Goal: Use online tool/utility: Utilize a website feature to perform a specific function

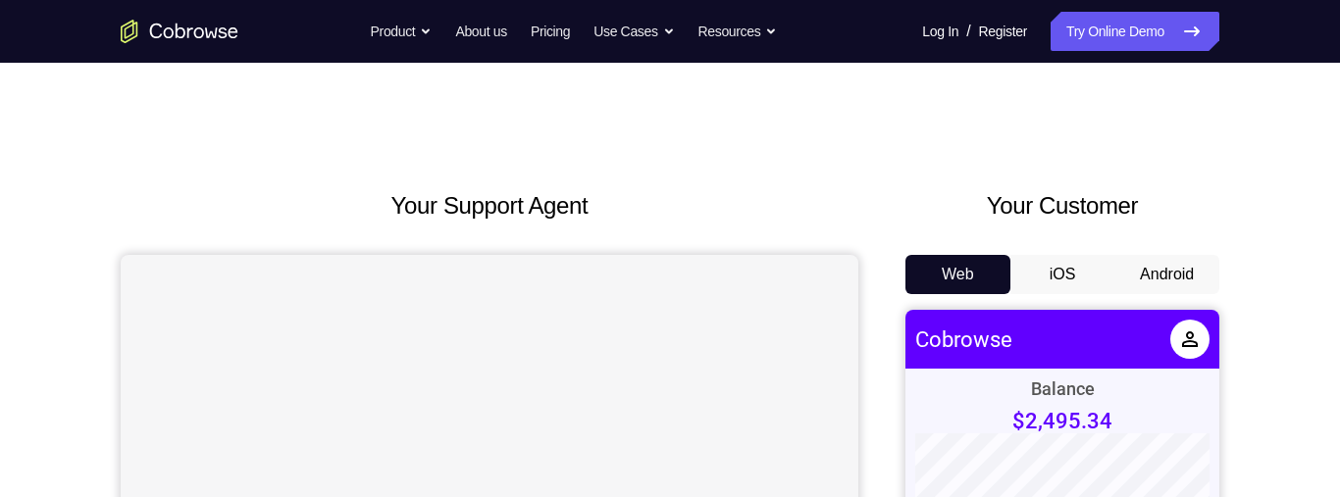
click at [1164, 272] on button "Android" at bounding box center [1166, 274] width 105 height 39
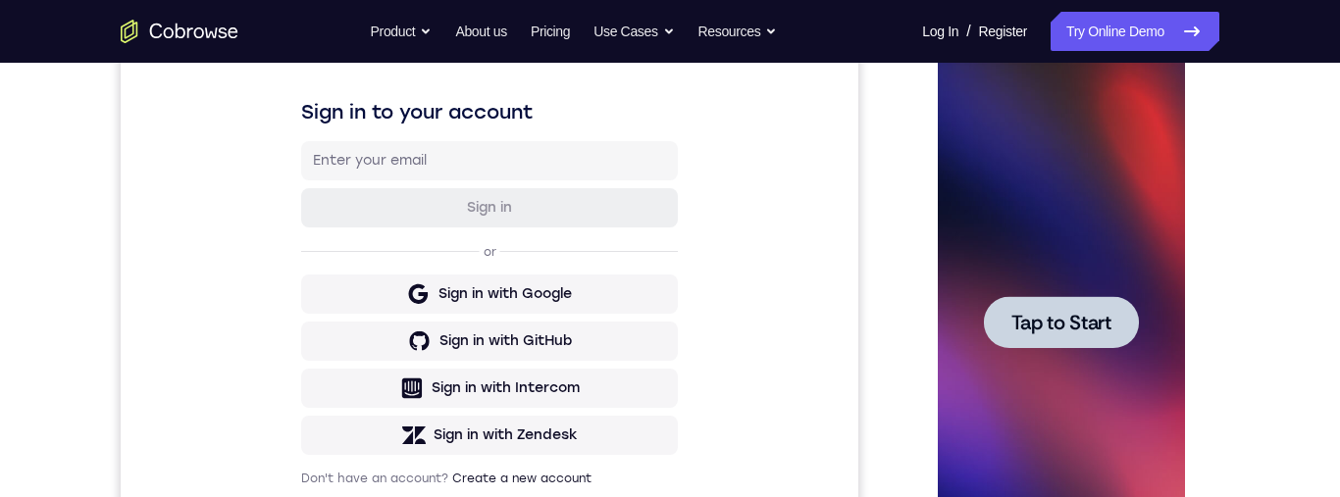
click at [1085, 320] on span "Tap to Start" at bounding box center [1060, 323] width 100 height 20
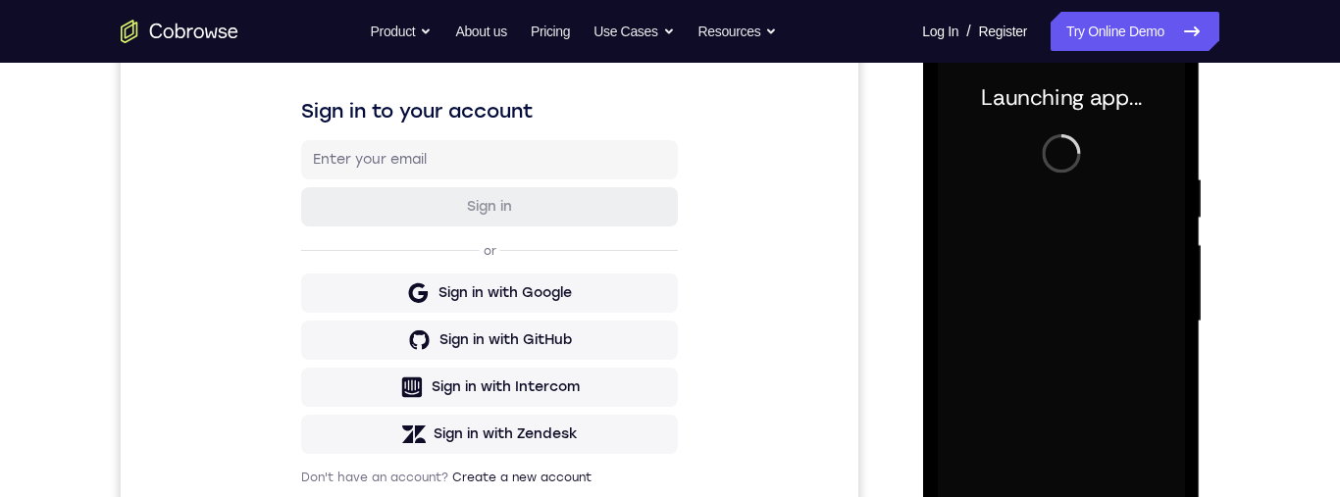
scroll to position [430, 0]
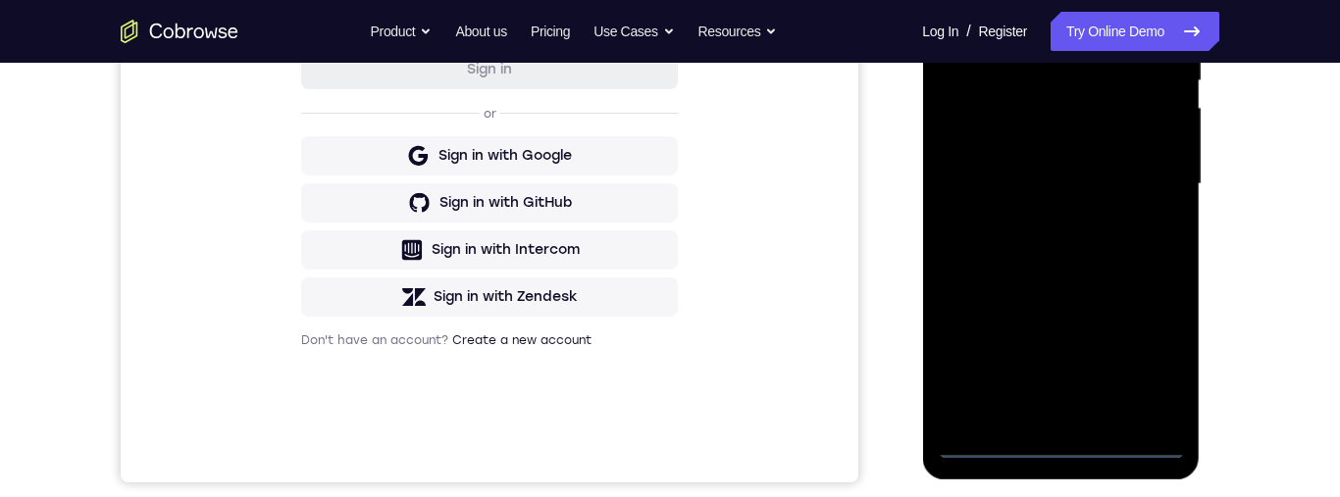
click at [1060, 449] on div at bounding box center [1060, 184] width 247 height 549
click at [1149, 370] on div at bounding box center [1060, 184] width 247 height 549
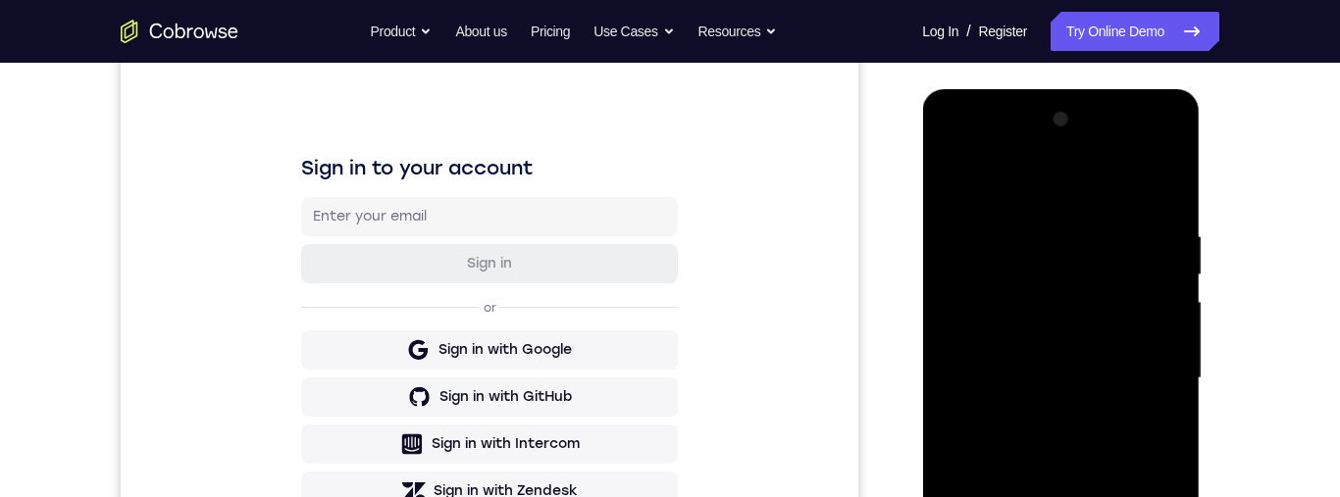
scroll to position [185, 0]
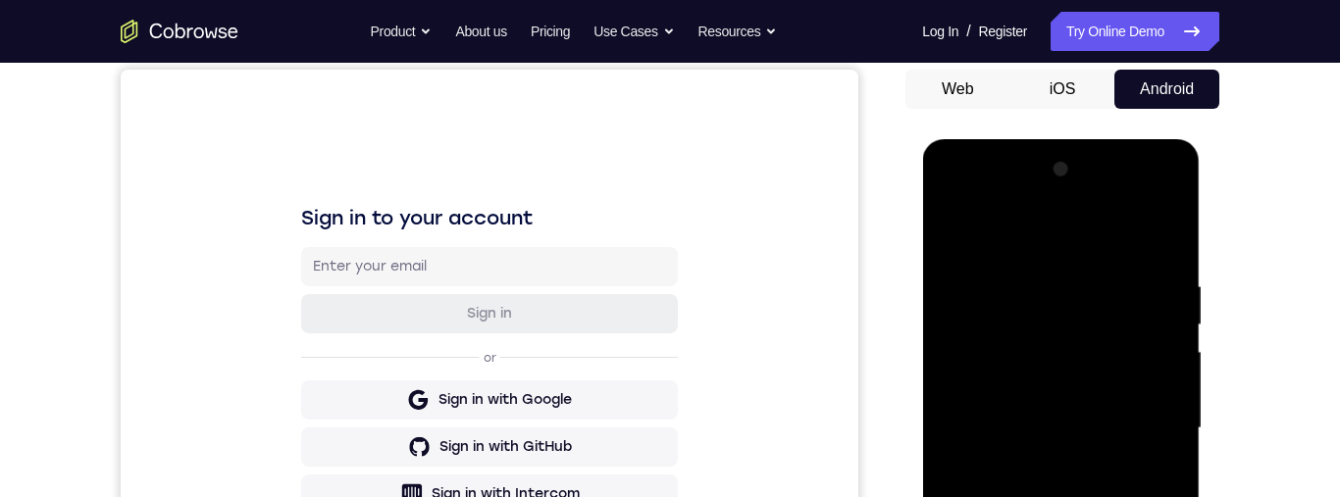
click at [1084, 239] on div at bounding box center [1060, 428] width 247 height 549
click at [1143, 437] on div at bounding box center [1060, 428] width 247 height 549
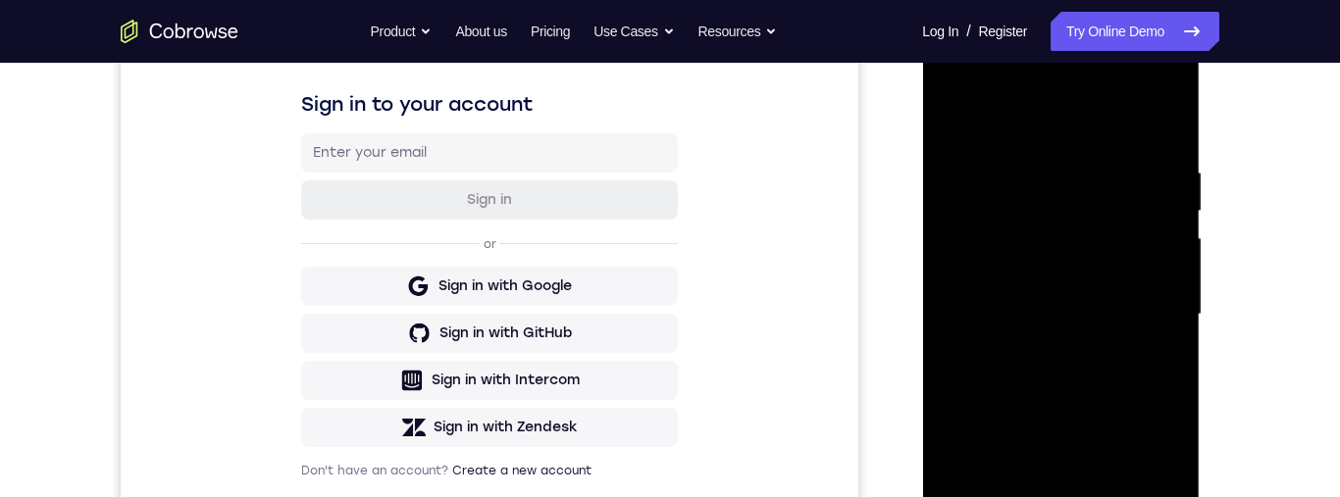
scroll to position [317, 0]
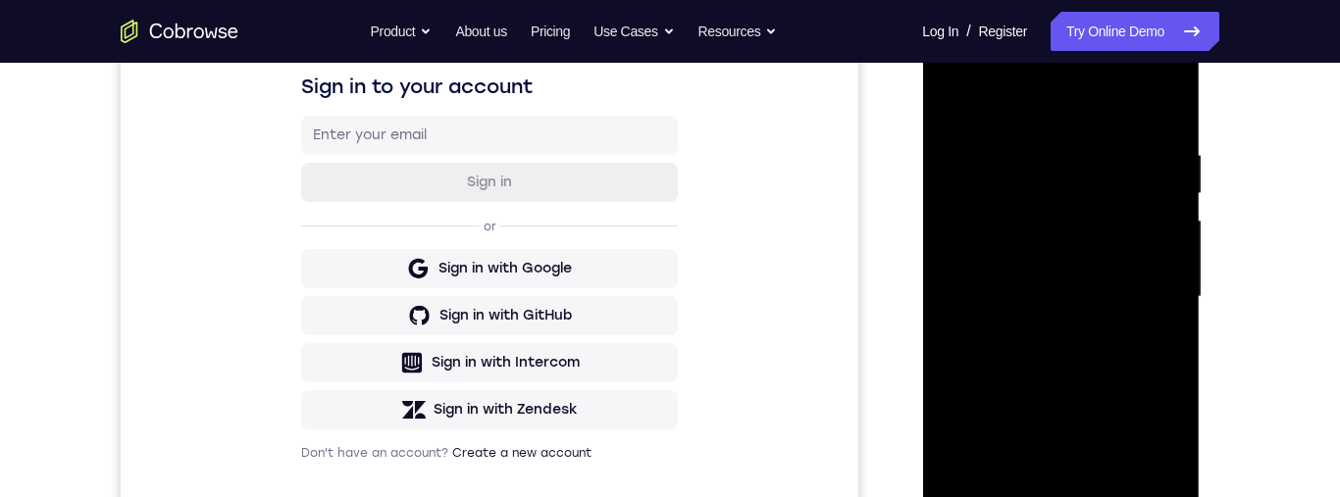
click at [1036, 345] on div at bounding box center [1060, 297] width 247 height 549
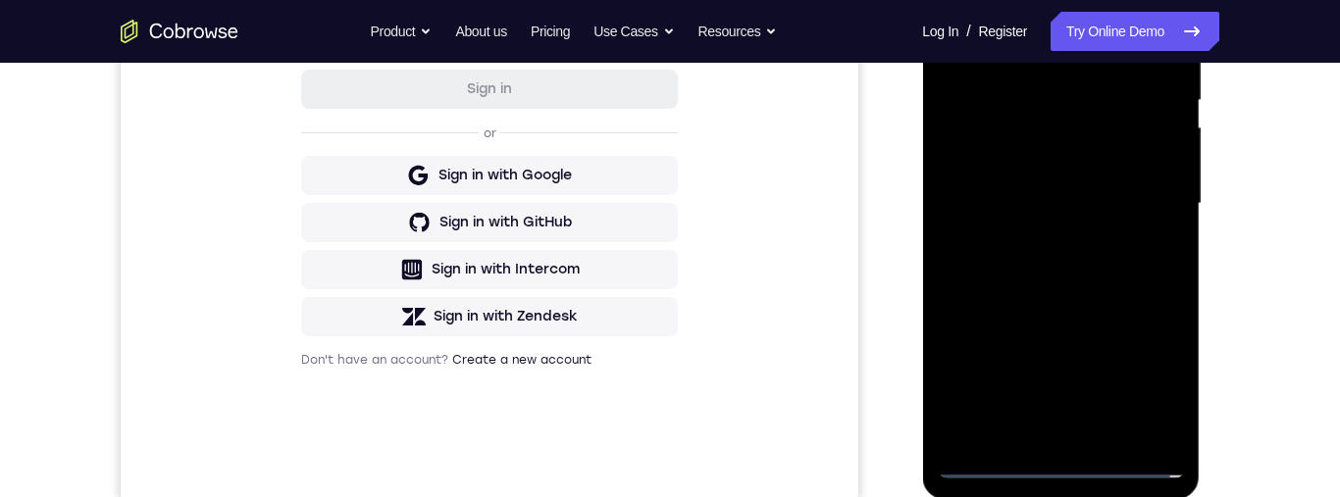
scroll to position [419, 0]
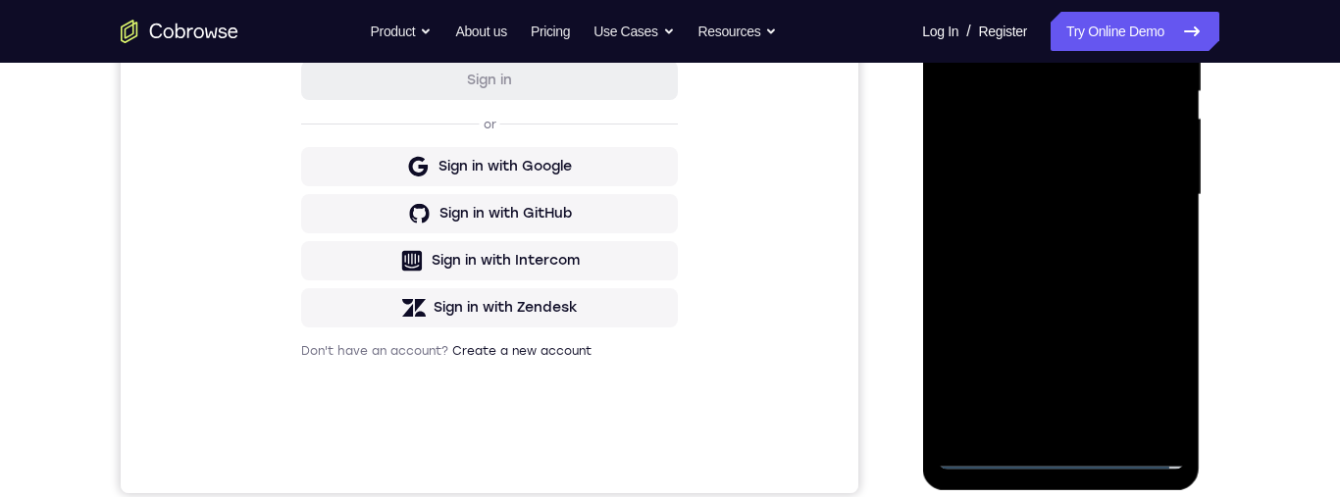
click at [1103, 171] on div at bounding box center [1060, 195] width 247 height 549
click at [1099, 152] on div at bounding box center [1060, 195] width 247 height 549
click at [1116, 200] on div at bounding box center [1060, 195] width 247 height 549
click at [1090, 273] on div at bounding box center [1060, 195] width 247 height 549
click at [1061, 268] on div at bounding box center [1060, 195] width 247 height 549
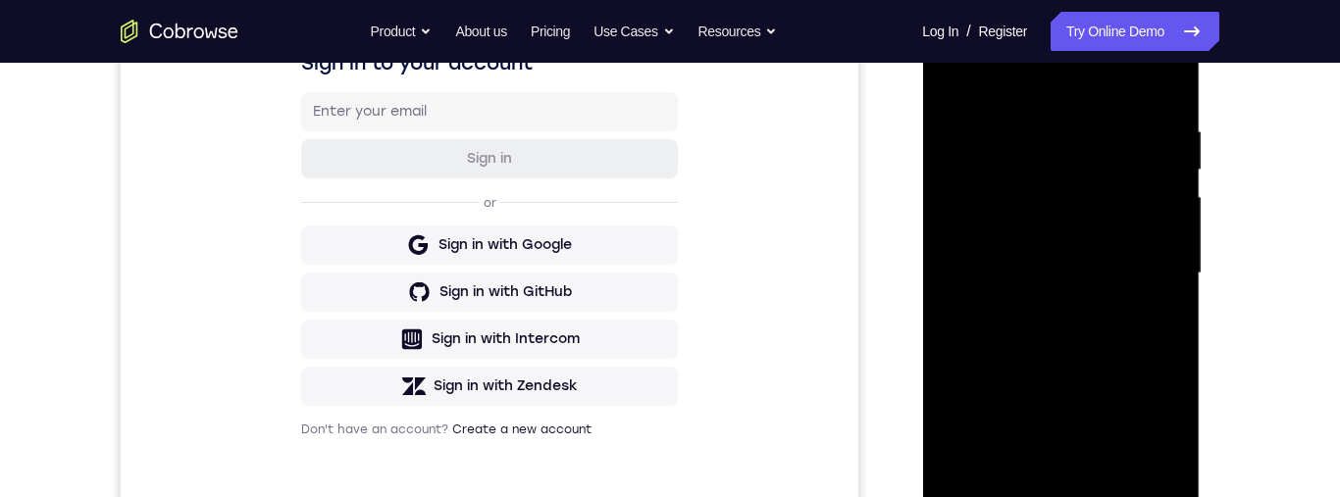
scroll to position [325, 0]
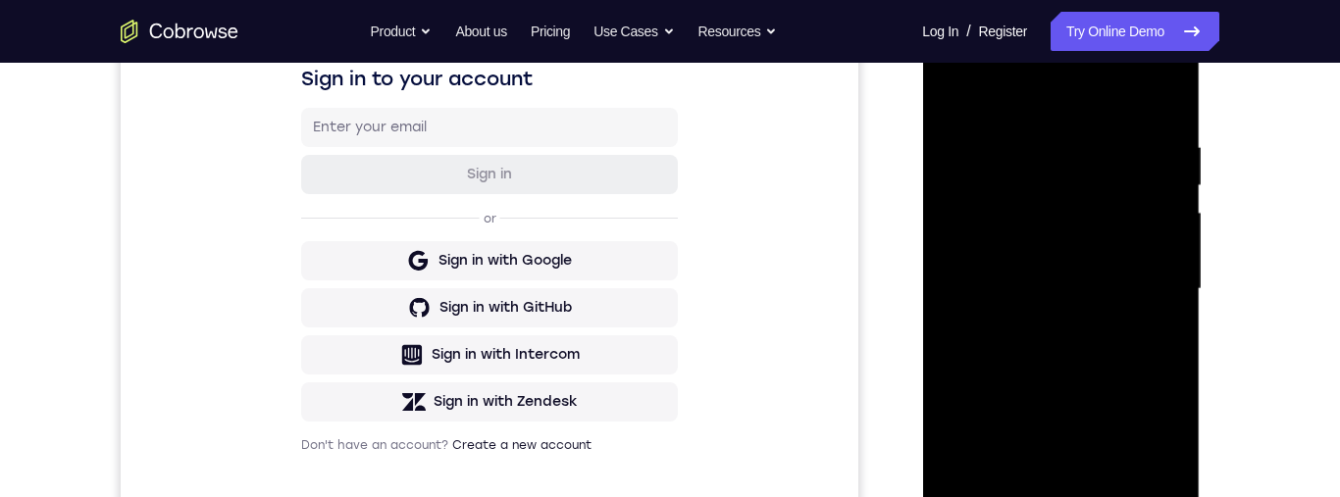
click at [1147, 96] on div at bounding box center [1060, 289] width 247 height 549
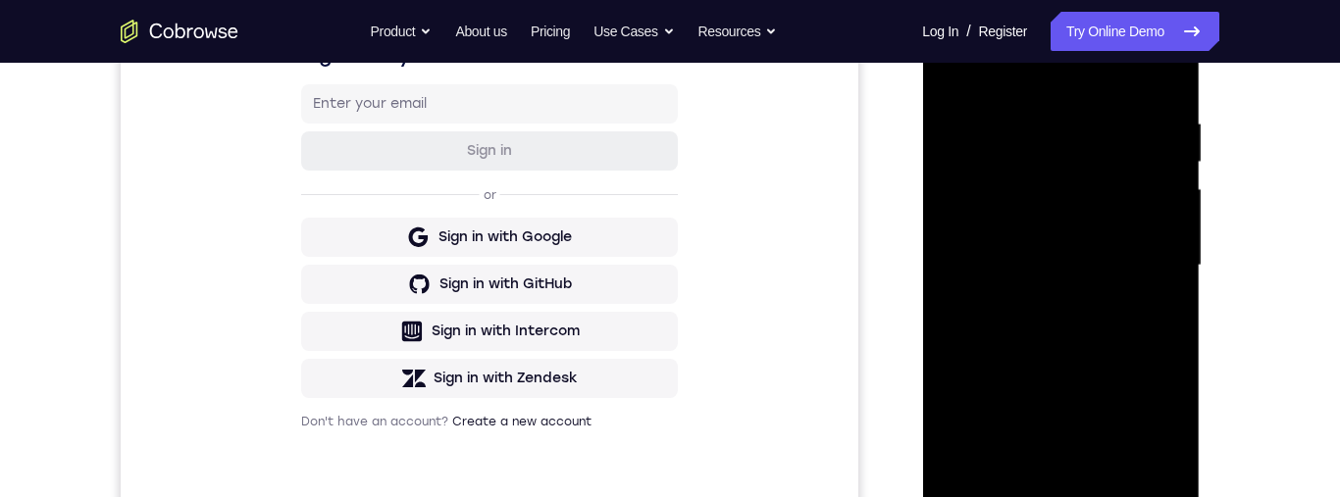
scroll to position [445, 0]
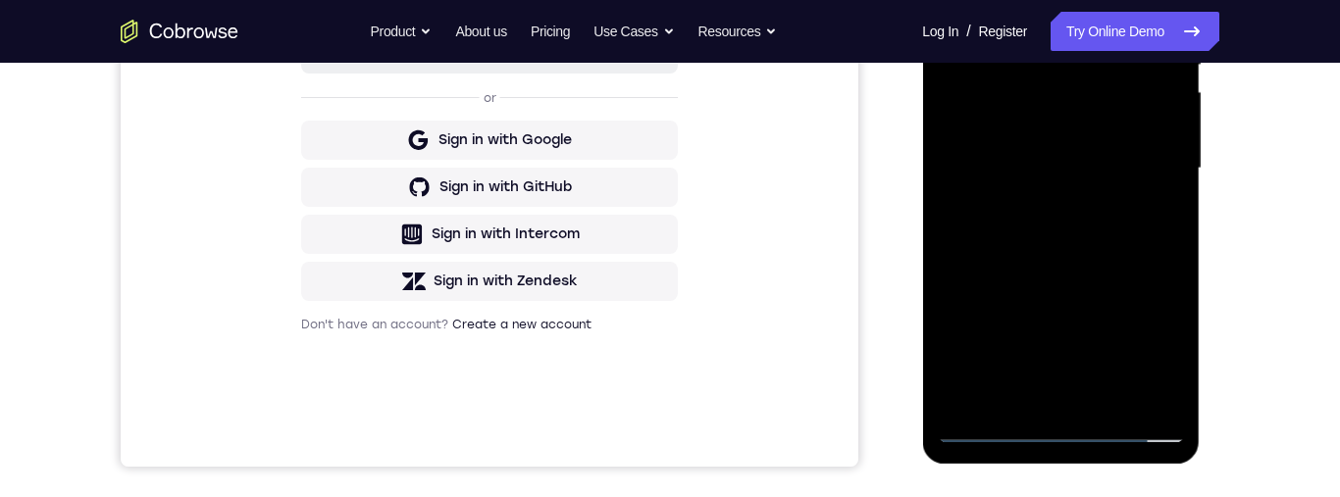
click at [1160, 249] on div at bounding box center [1060, 168] width 247 height 549
click at [1171, 254] on div at bounding box center [1060, 168] width 247 height 549
click at [1175, 259] on div at bounding box center [1060, 168] width 247 height 549
click at [1172, 257] on div at bounding box center [1060, 168] width 247 height 549
click at [1173, 254] on div at bounding box center [1060, 168] width 247 height 549
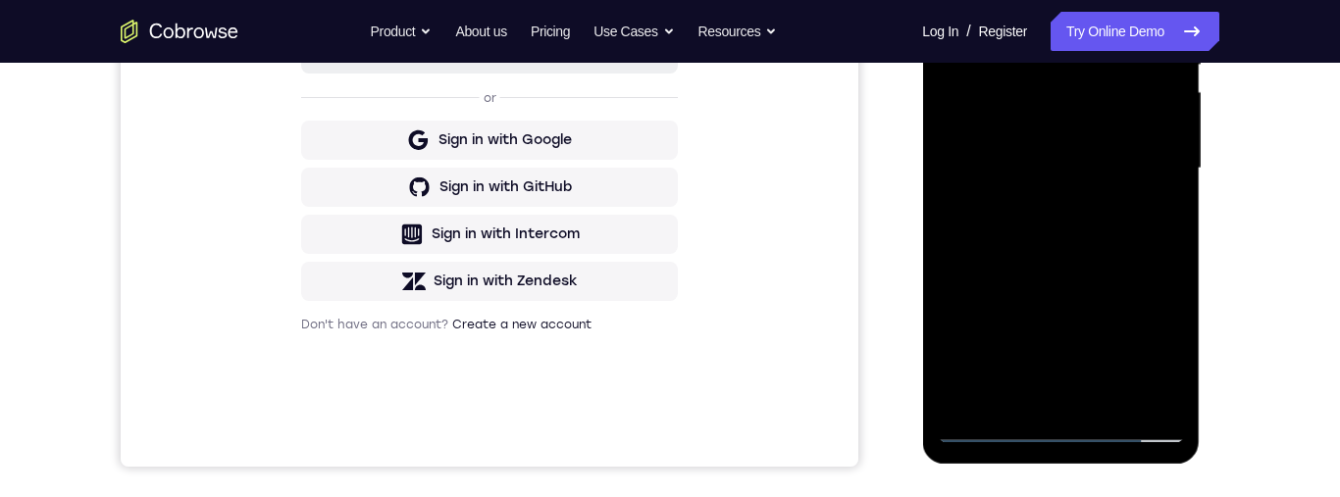
click at [1166, 257] on div at bounding box center [1060, 168] width 247 height 549
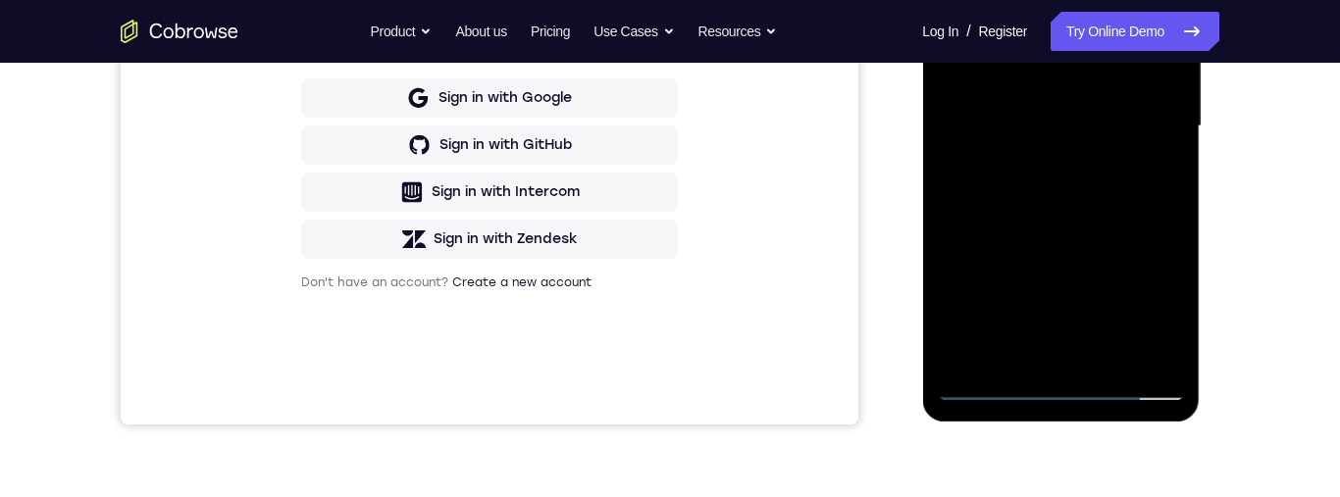
click at [1114, 355] on div at bounding box center [1060, 126] width 247 height 549
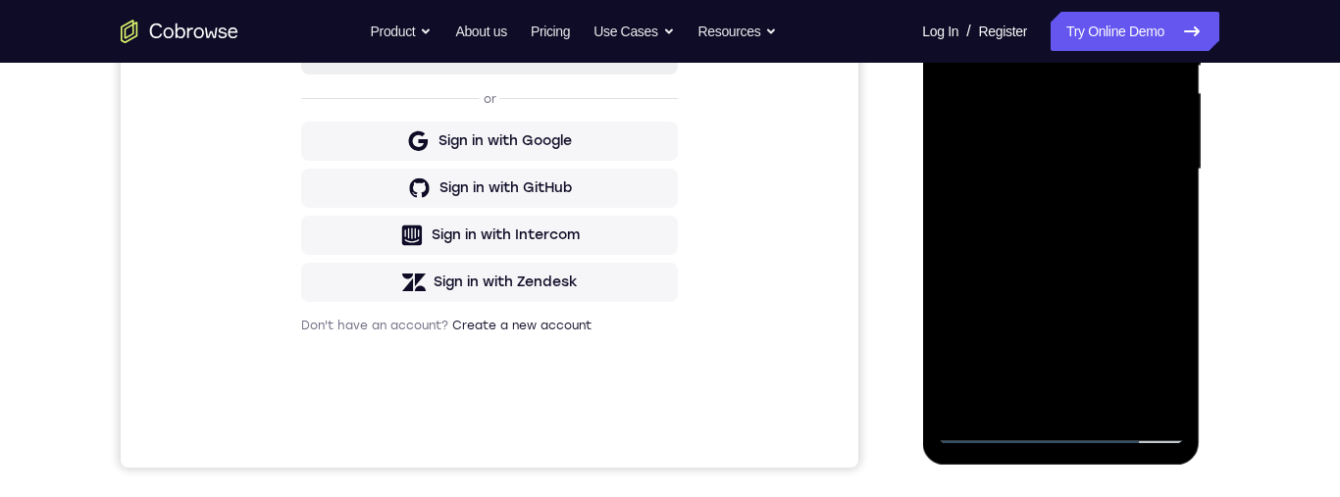
scroll to position [435, 0]
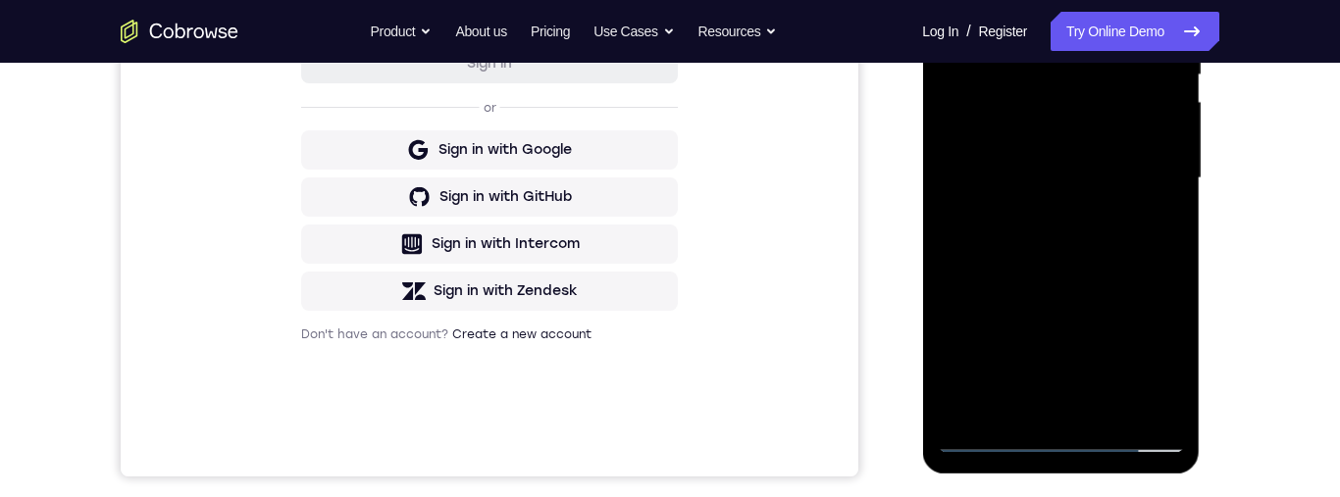
click at [1081, 294] on div at bounding box center [1060, 178] width 247 height 549
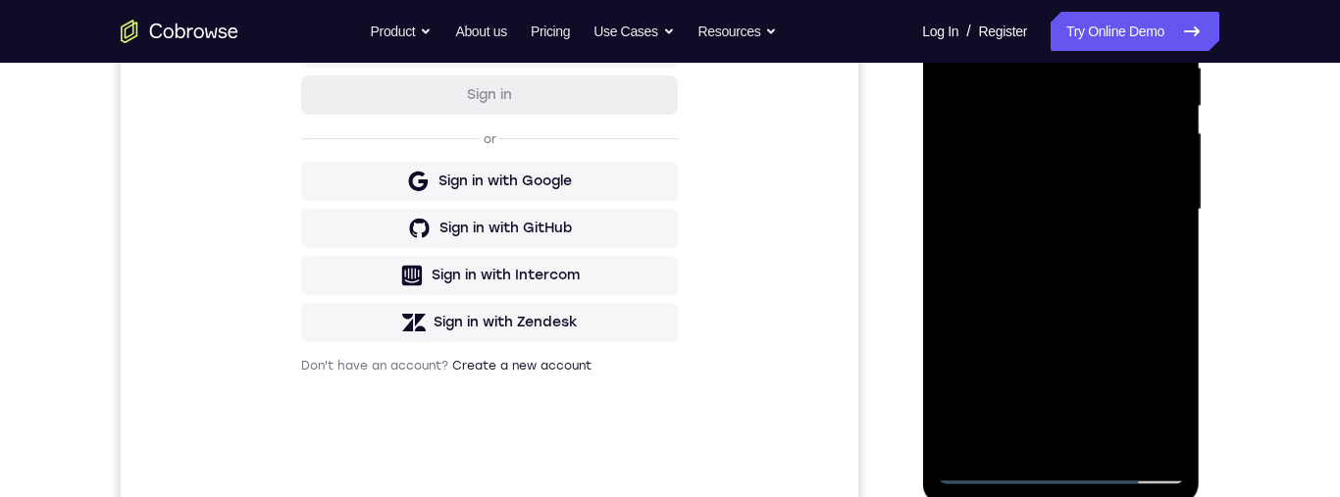
scroll to position [458, 0]
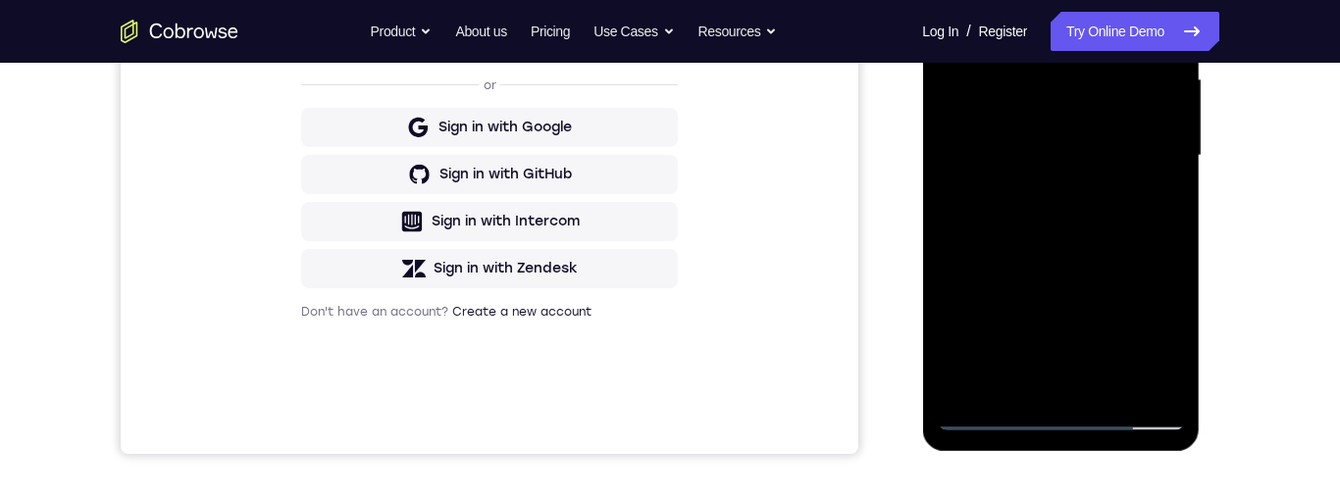
click at [1115, 105] on div at bounding box center [1060, 155] width 247 height 549
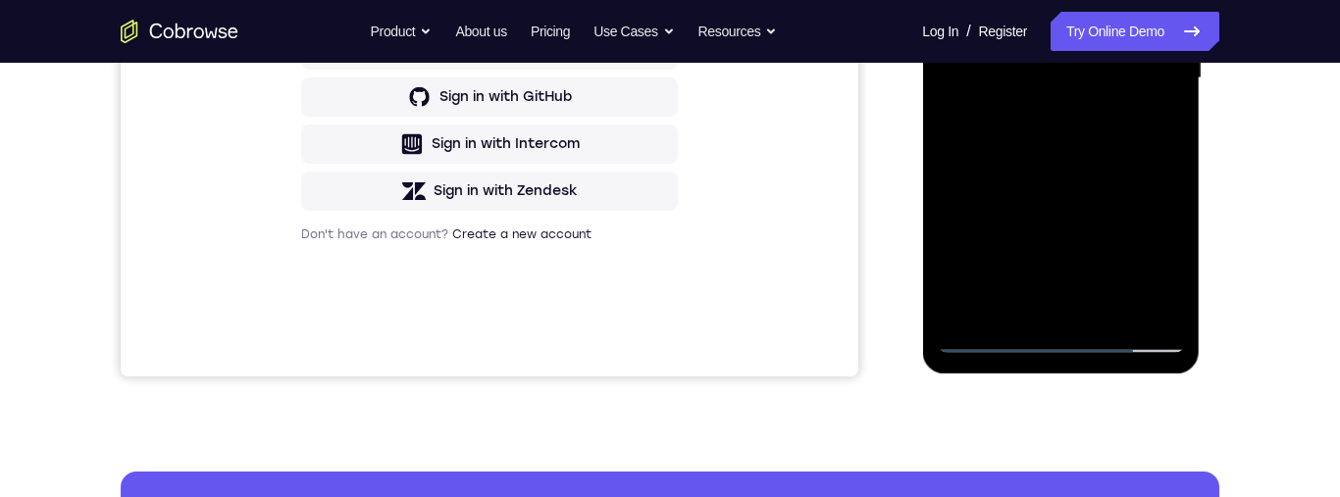
scroll to position [537, 0]
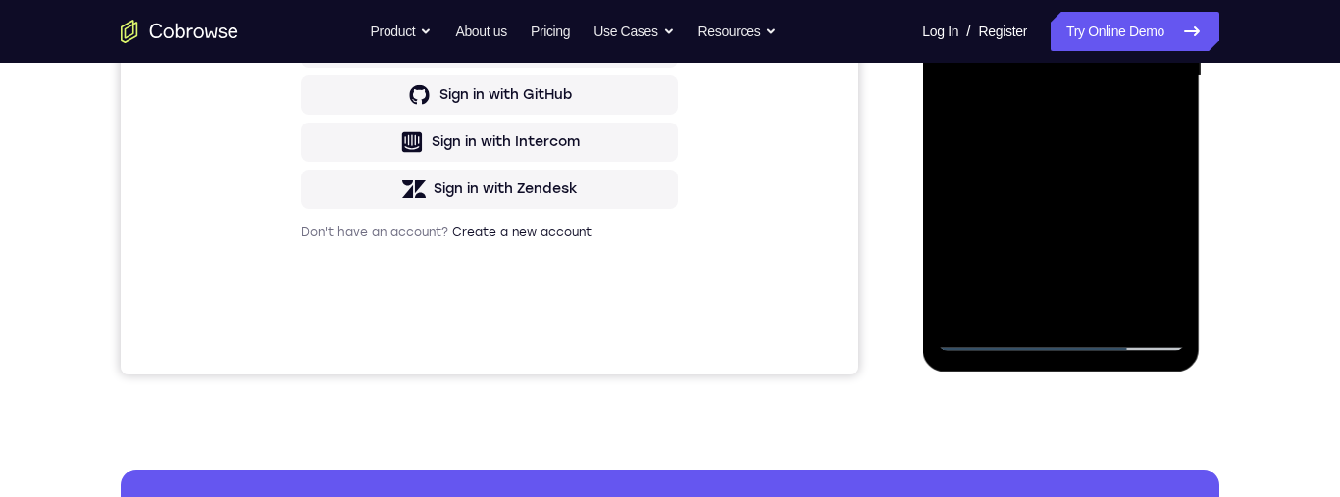
click at [1141, 166] on div at bounding box center [1060, 76] width 247 height 549
click at [1148, 158] on div at bounding box center [1060, 76] width 247 height 549
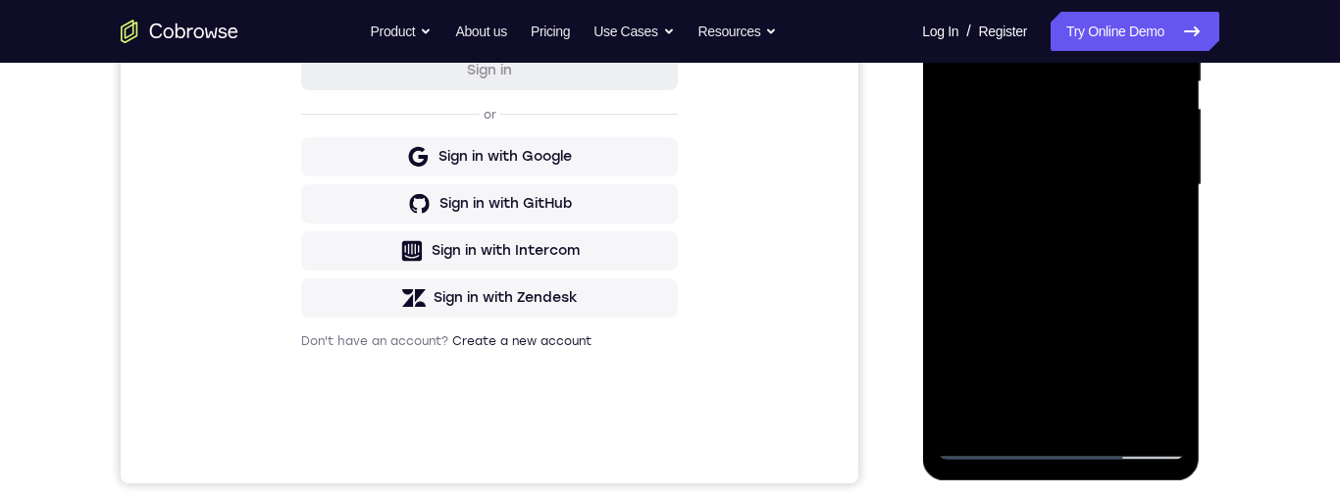
click at [1117, 152] on div at bounding box center [1060, 185] width 247 height 549
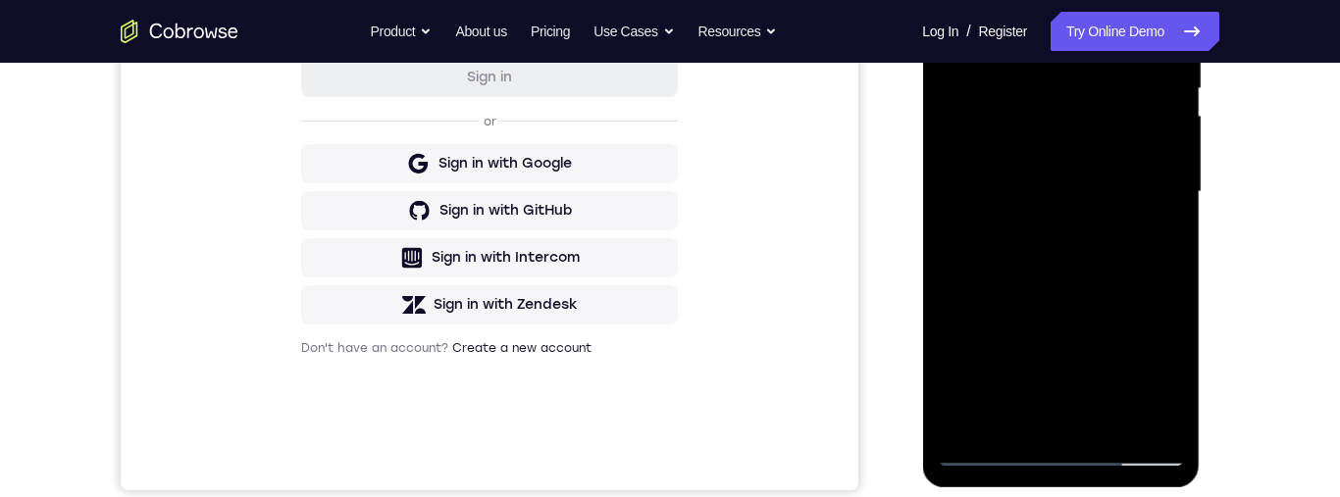
click at [1108, 90] on div at bounding box center [1060, 192] width 247 height 549
click at [1105, 267] on div at bounding box center [1060, 192] width 247 height 549
click at [1115, 264] on div at bounding box center [1060, 192] width 247 height 549
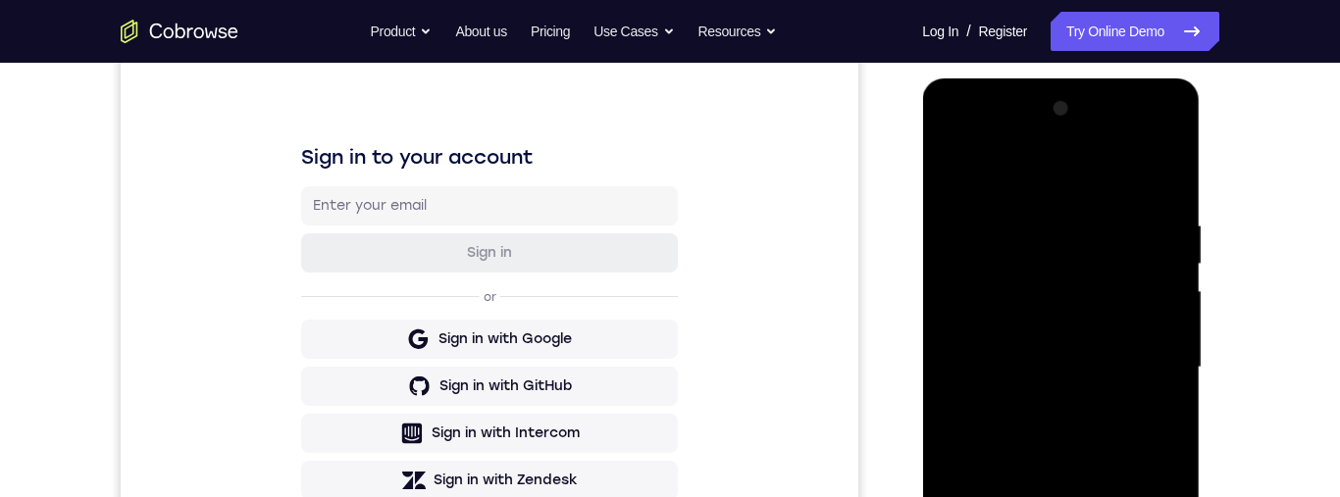
click at [952, 167] on div at bounding box center [1060, 367] width 247 height 549
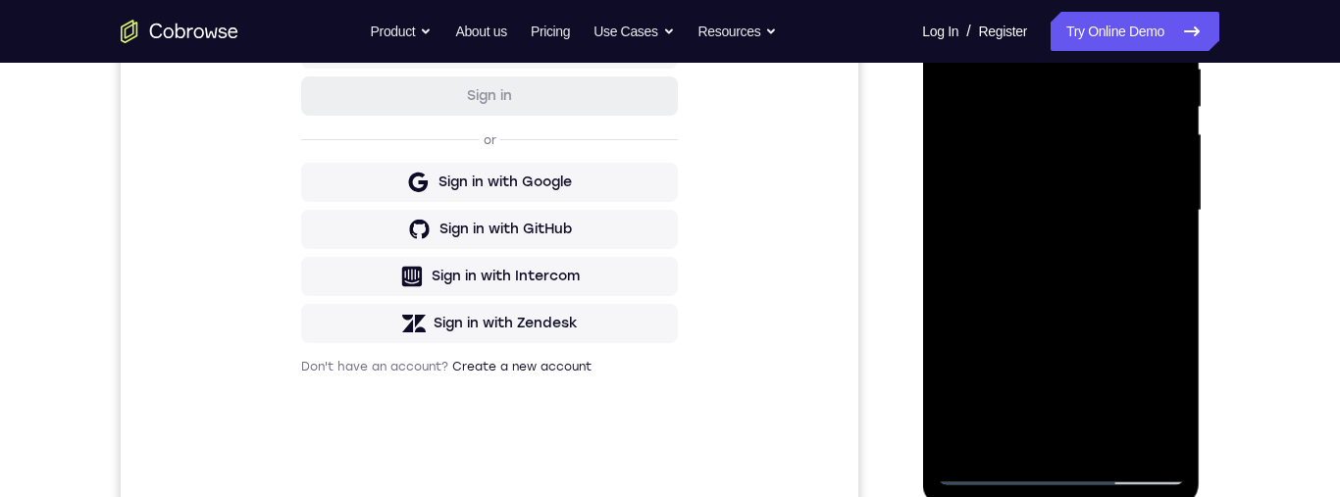
scroll to position [444, 0]
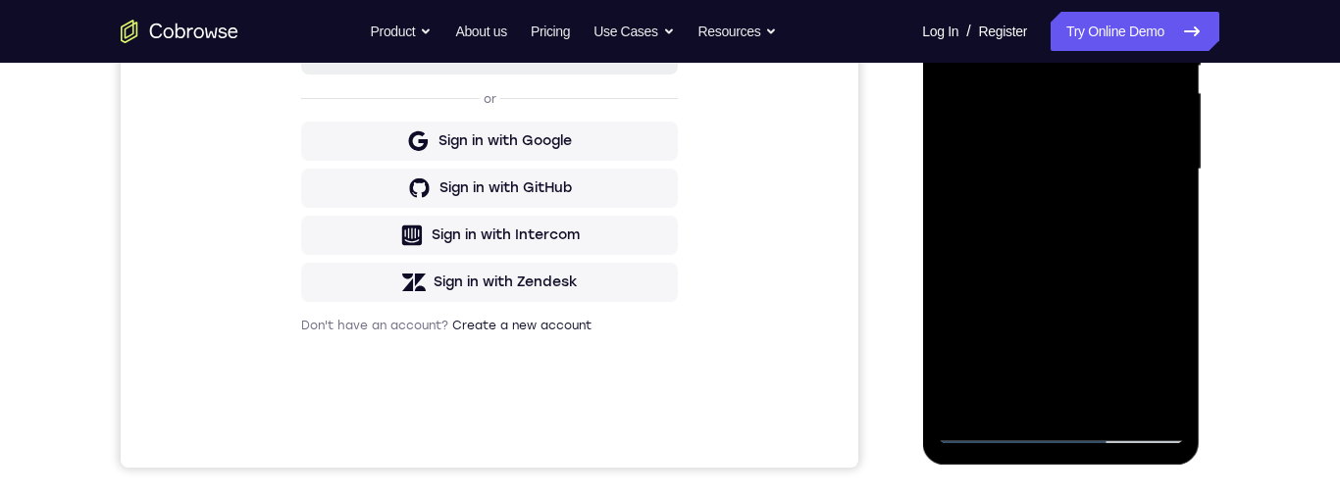
click at [1130, 155] on div at bounding box center [1060, 169] width 247 height 549
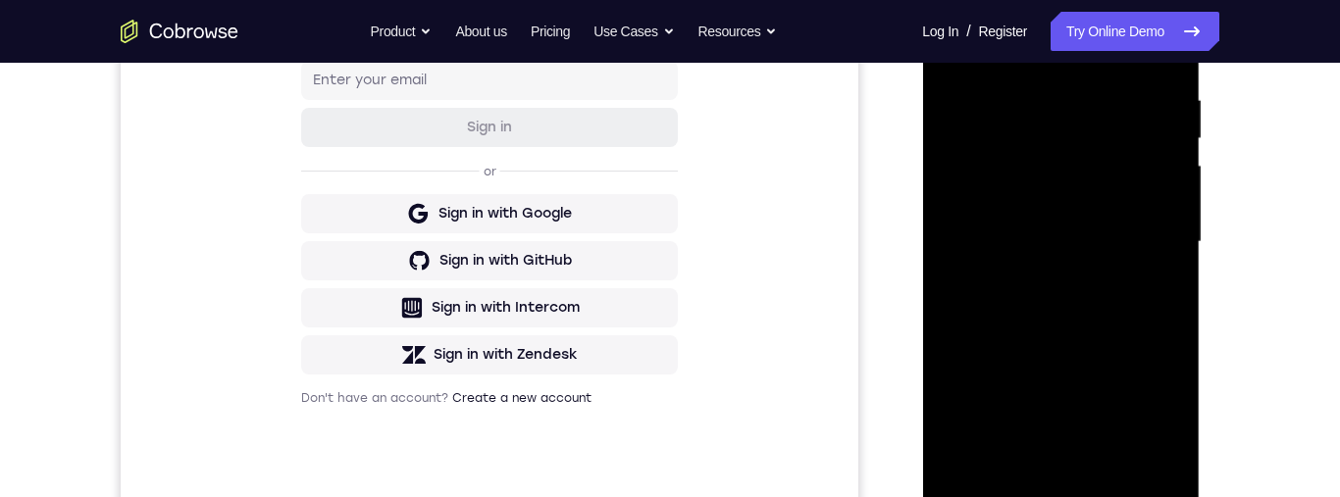
scroll to position [242, 0]
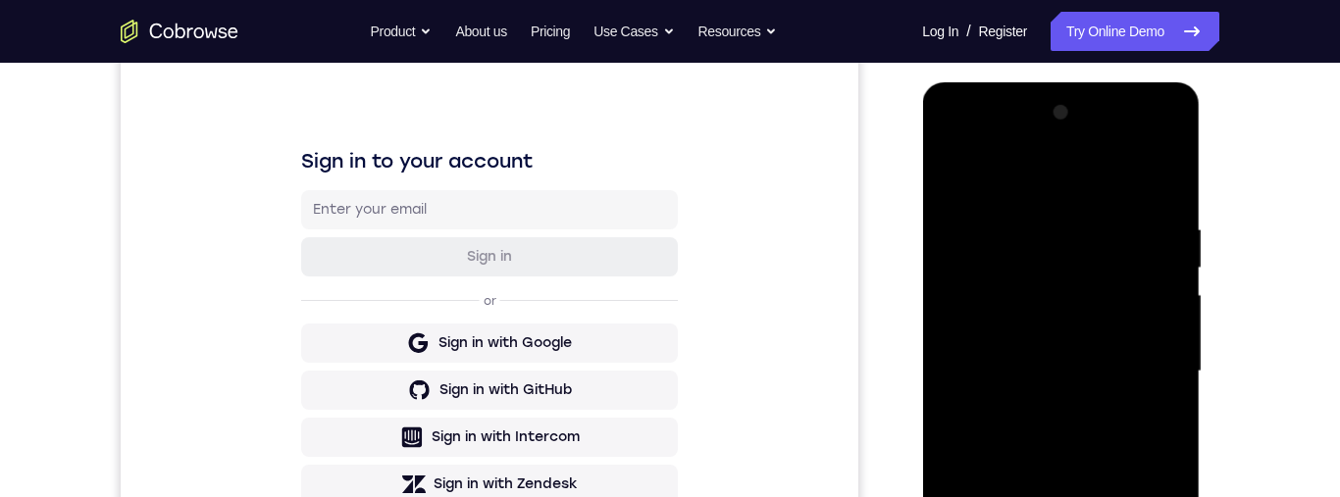
click at [955, 178] on div at bounding box center [1060, 371] width 247 height 549
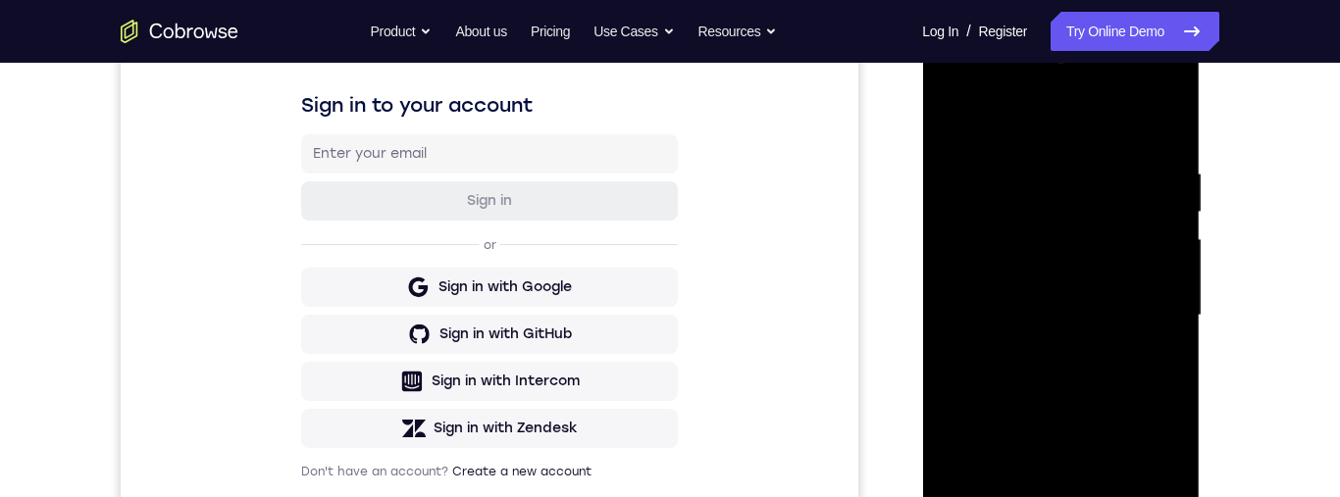
scroll to position [377, 0]
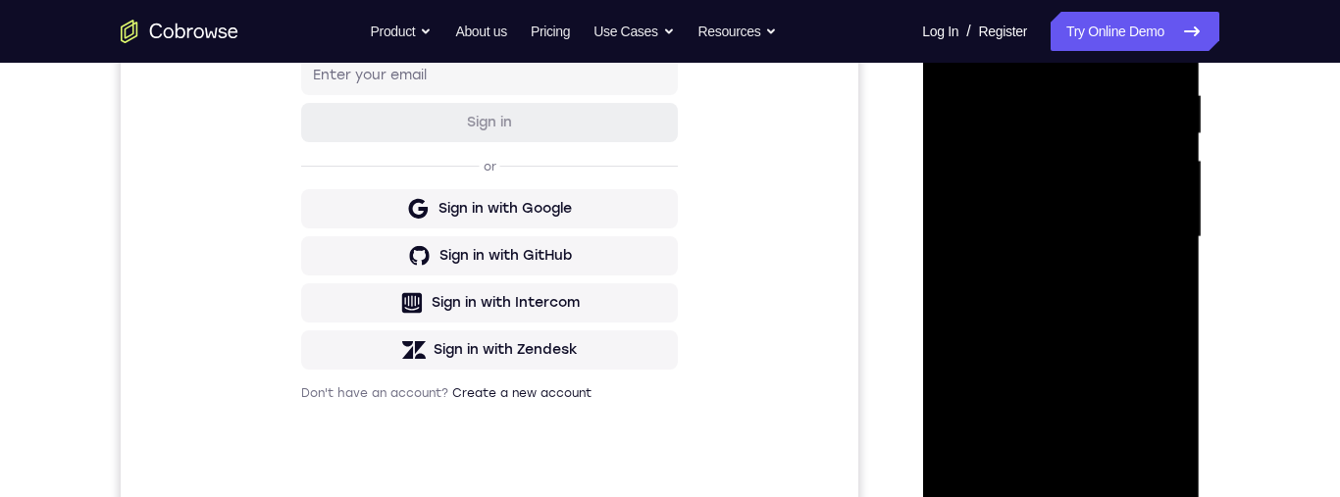
click at [1109, 274] on div at bounding box center [1060, 237] width 247 height 549
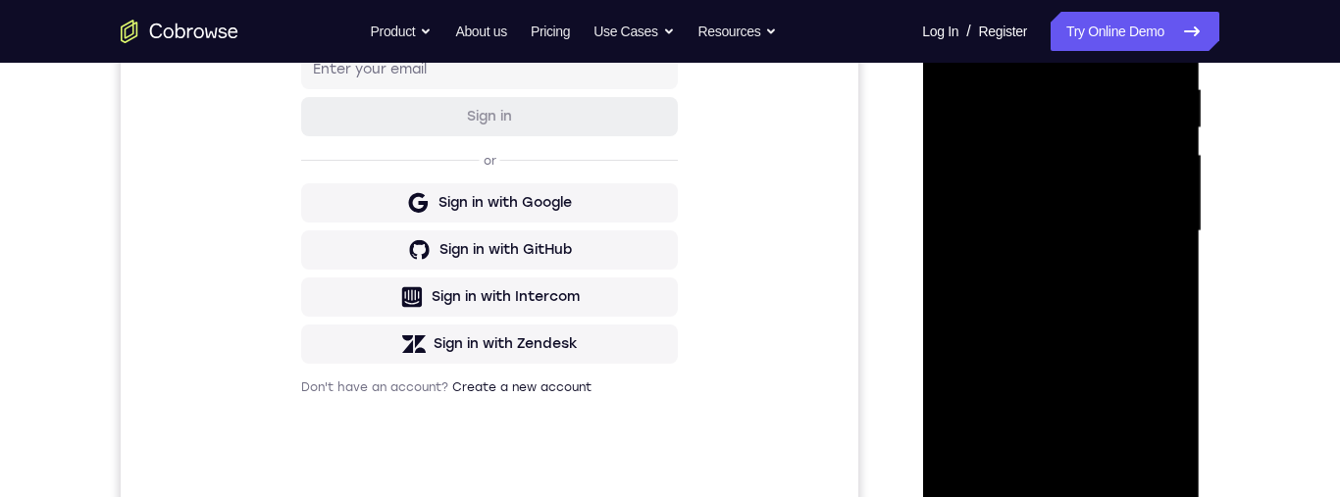
scroll to position [268, 0]
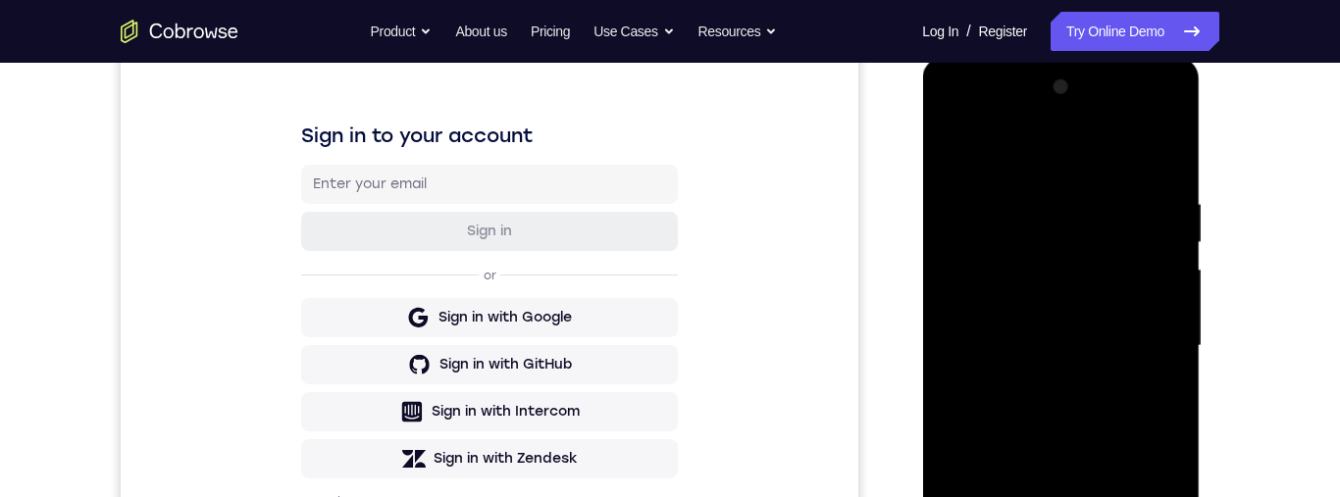
click at [946, 152] on div at bounding box center [1060, 346] width 247 height 549
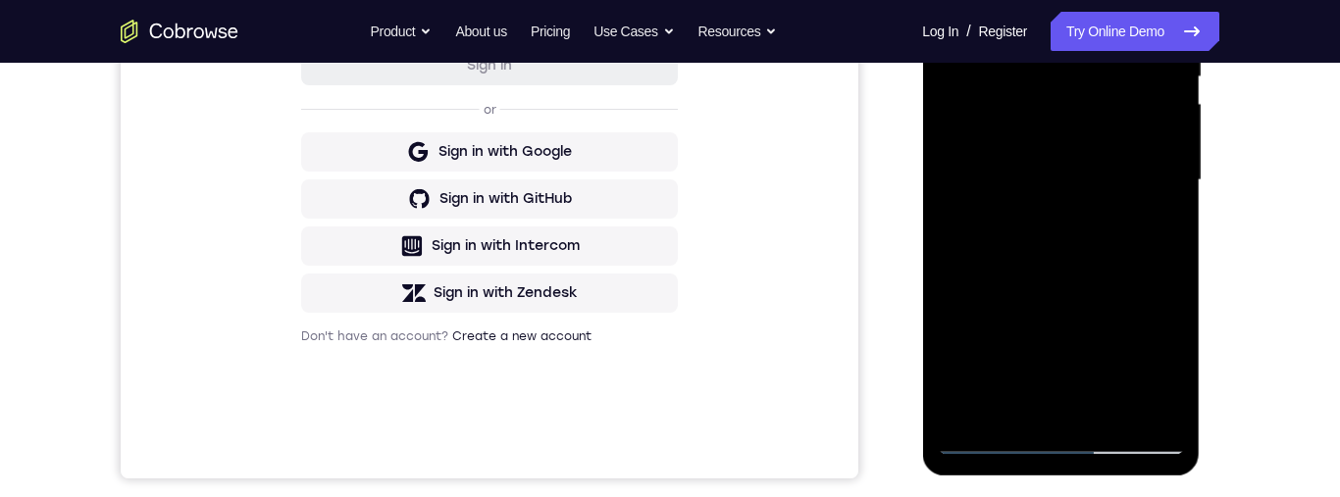
scroll to position [522, 0]
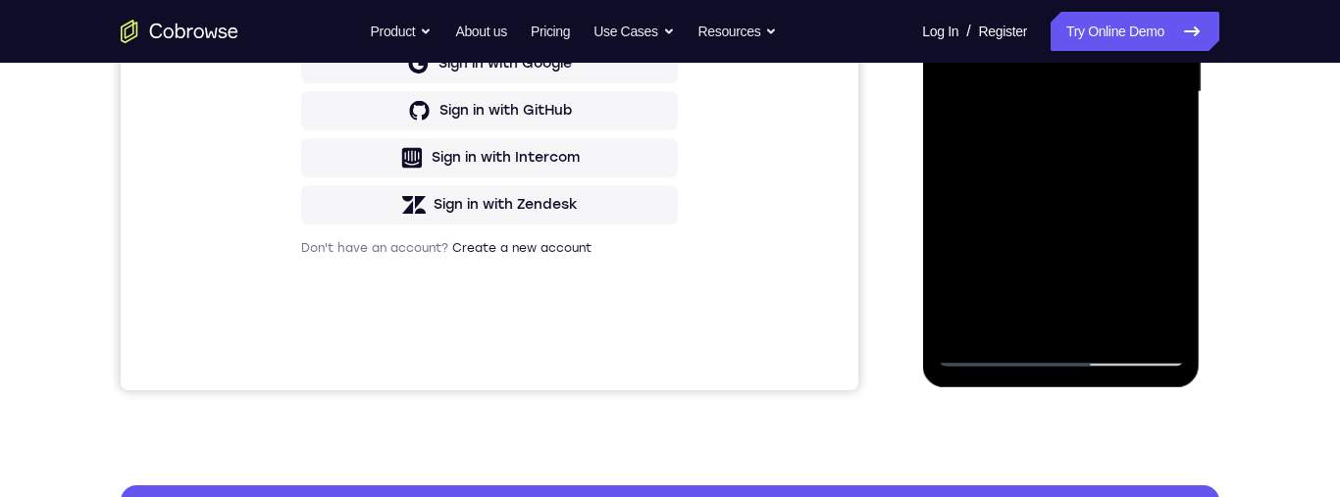
click at [1110, 209] on div at bounding box center [1060, 92] width 247 height 549
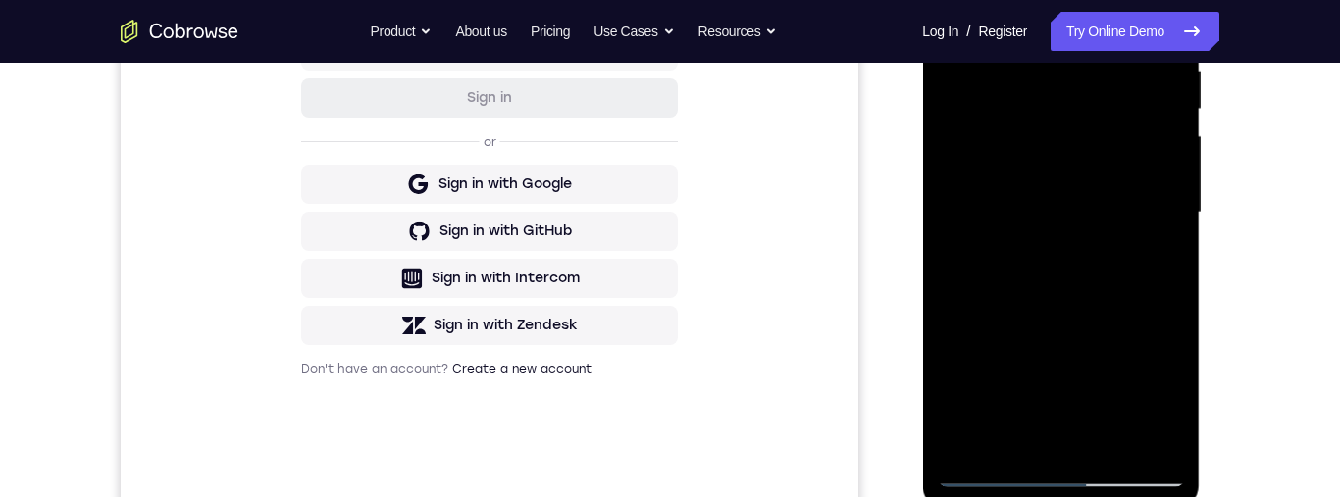
scroll to position [374, 0]
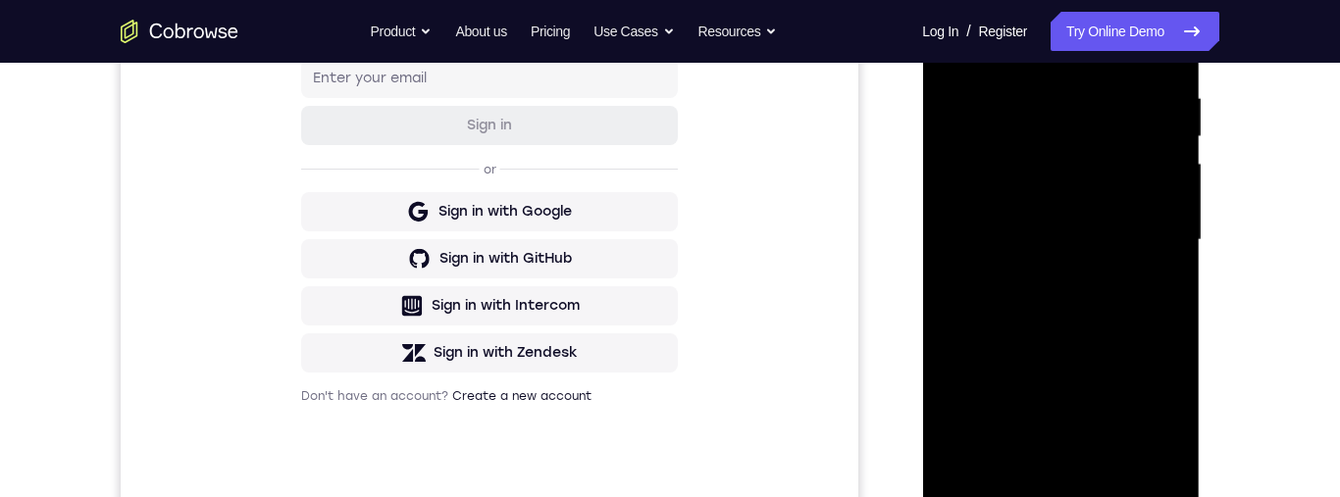
click at [955, 43] on div at bounding box center [1060, 240] width 247 height 549
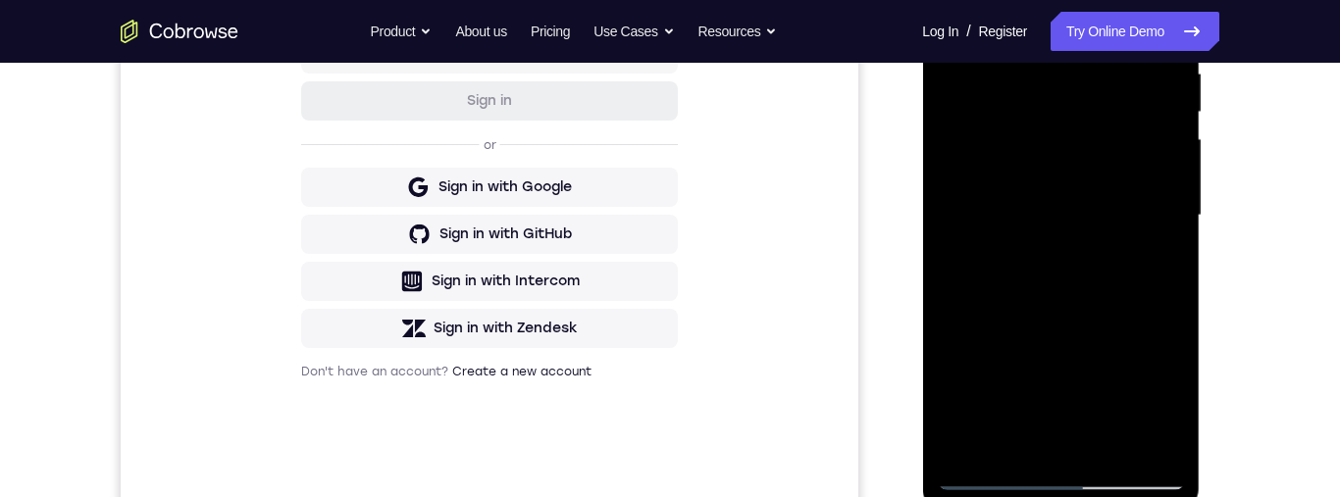
scroll to position [499, 0]
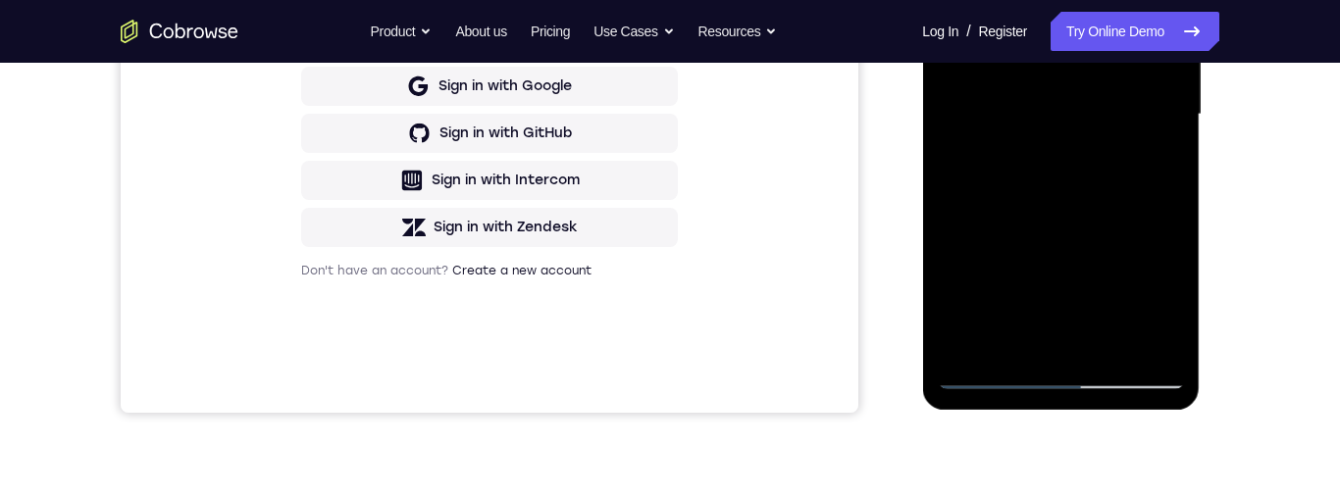
click at [1094, 286] on div at bounding box center [1060, 114] width 247 height 549
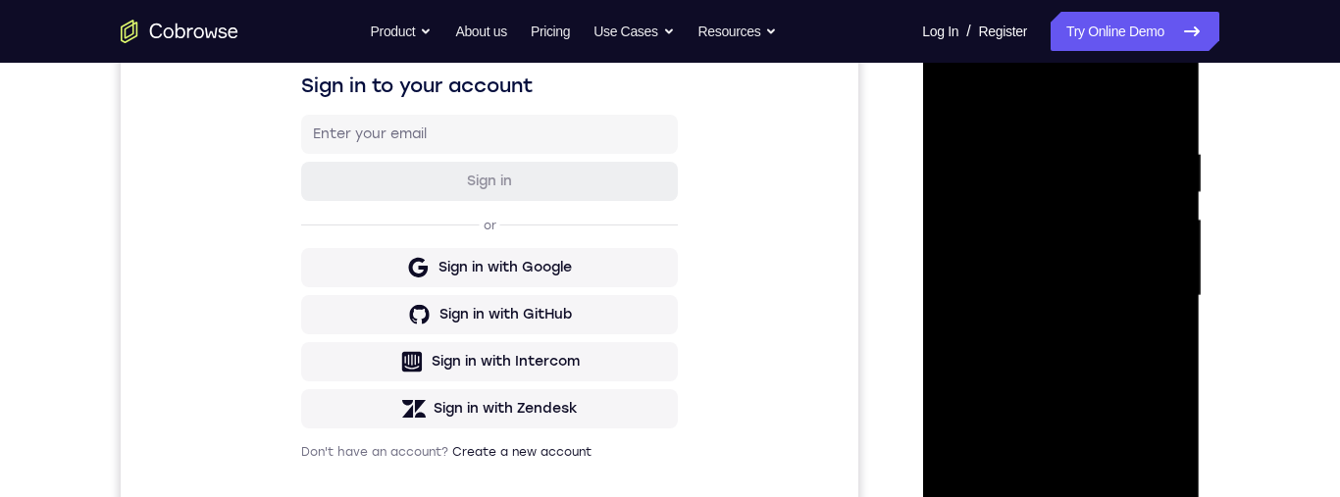
scroll to position [281, 0]
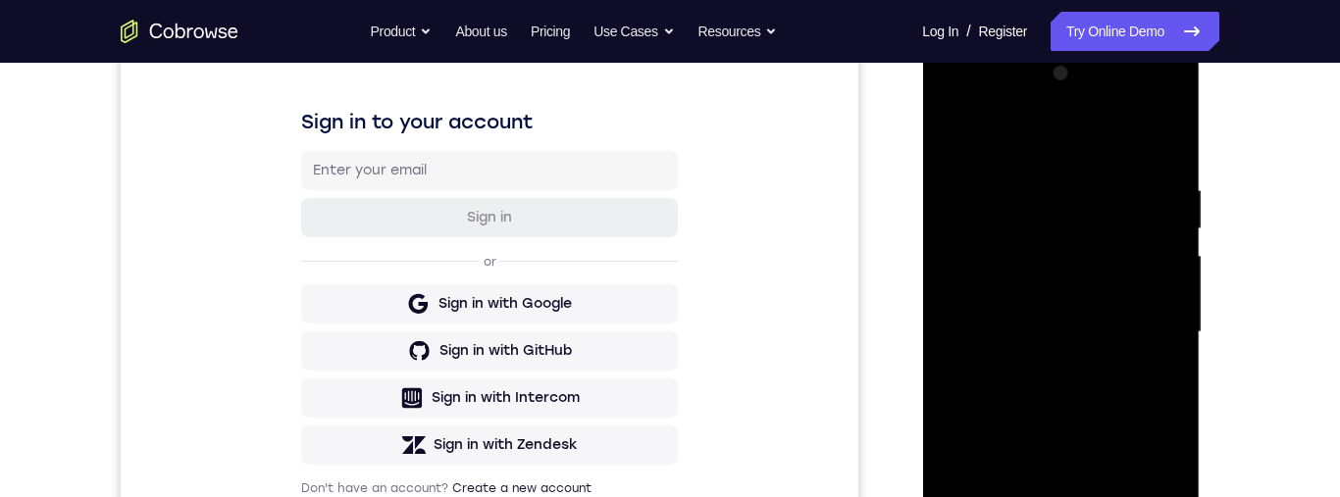
click at [965, 153] on div at bounding box center [1060, 332] width 247 height 549
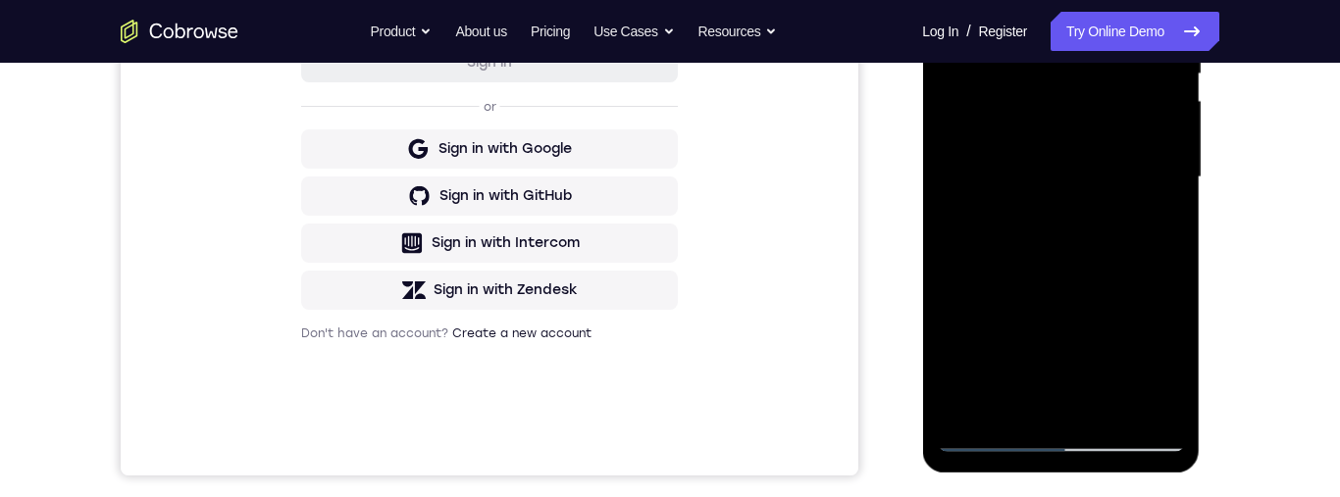
scroll to position [488, 0]
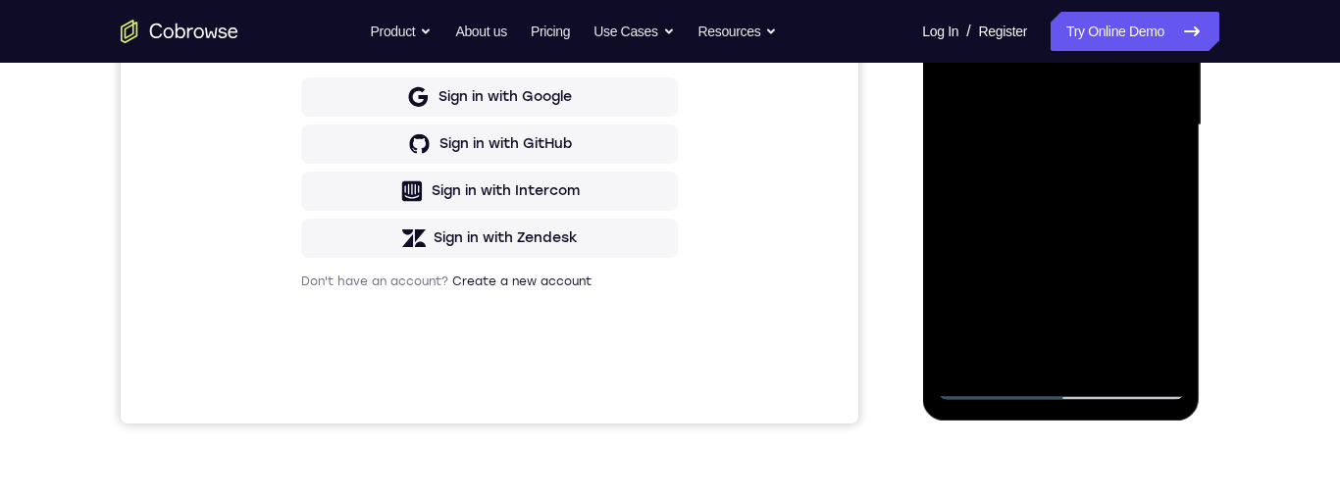
click at [1125, 278] on div at bounding box center [1060, 125] width 247 height 549
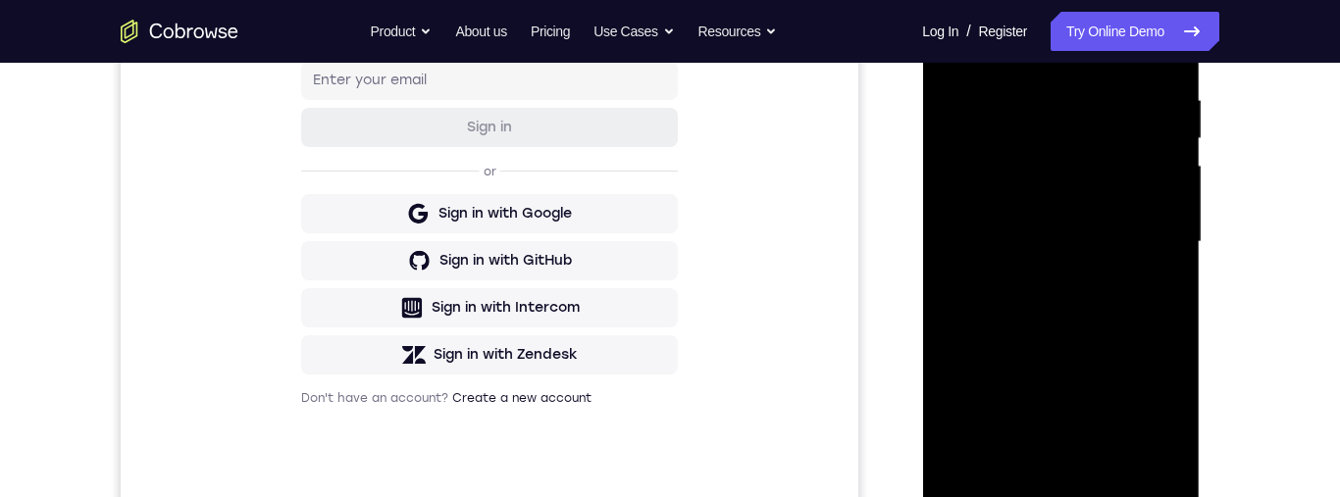
scroll to position [248, 0]
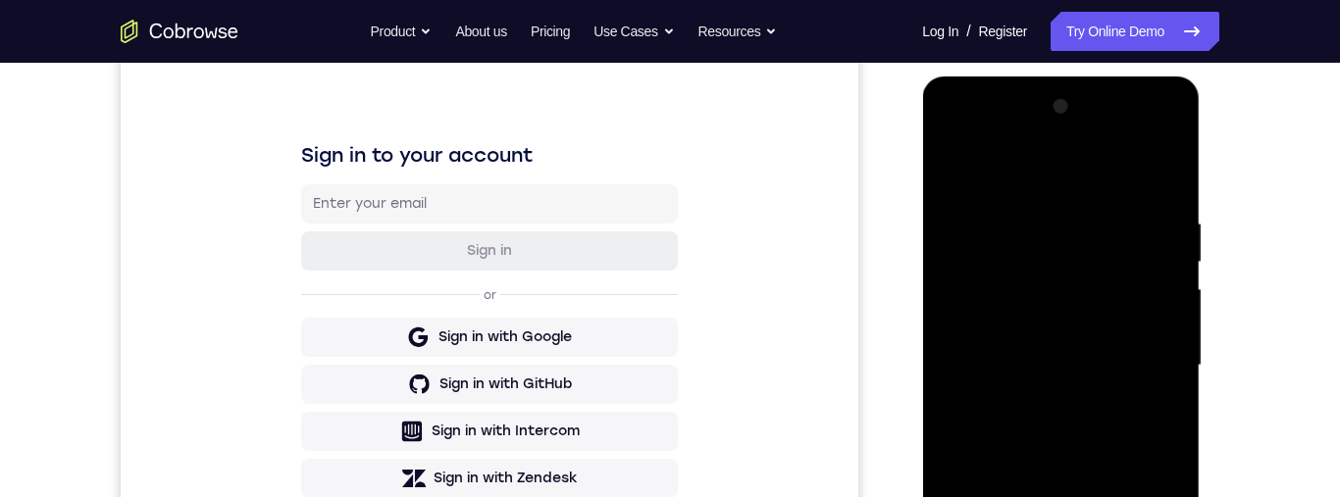
click at [954, 171] on div at bounding box center [1060, 365] width 247 height 549
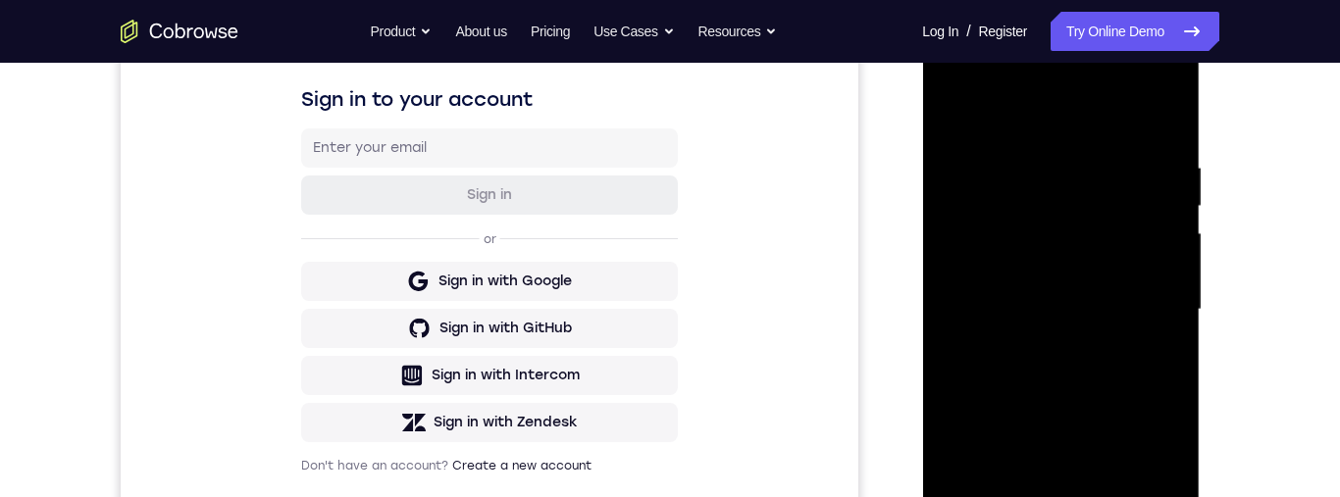
scroll to position [413, 0]
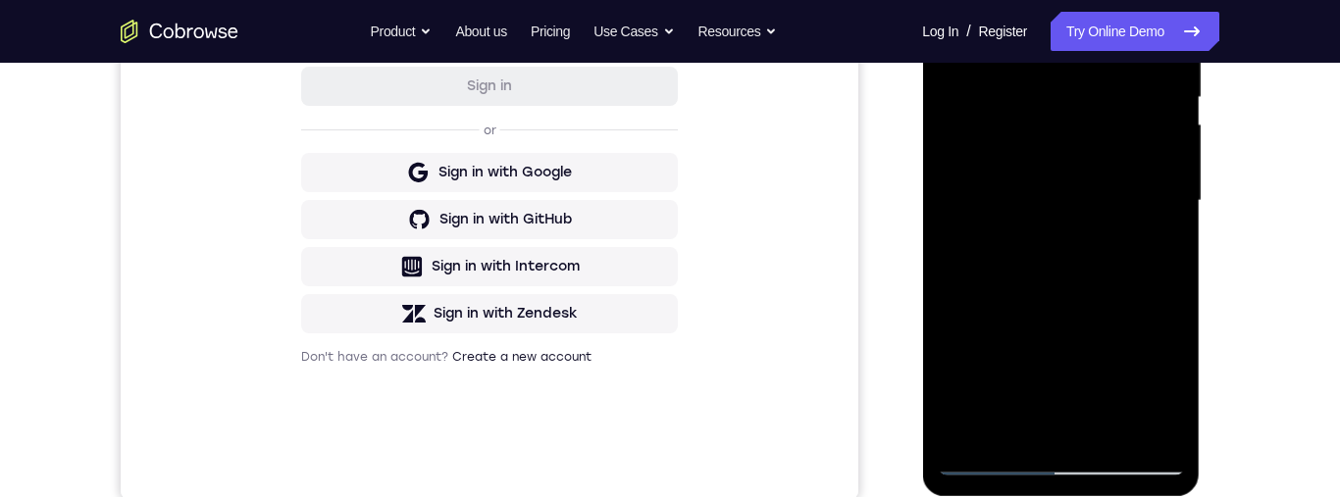
click at [1084, 364] on div at bounding box center [1060, 200] width 247 height 549
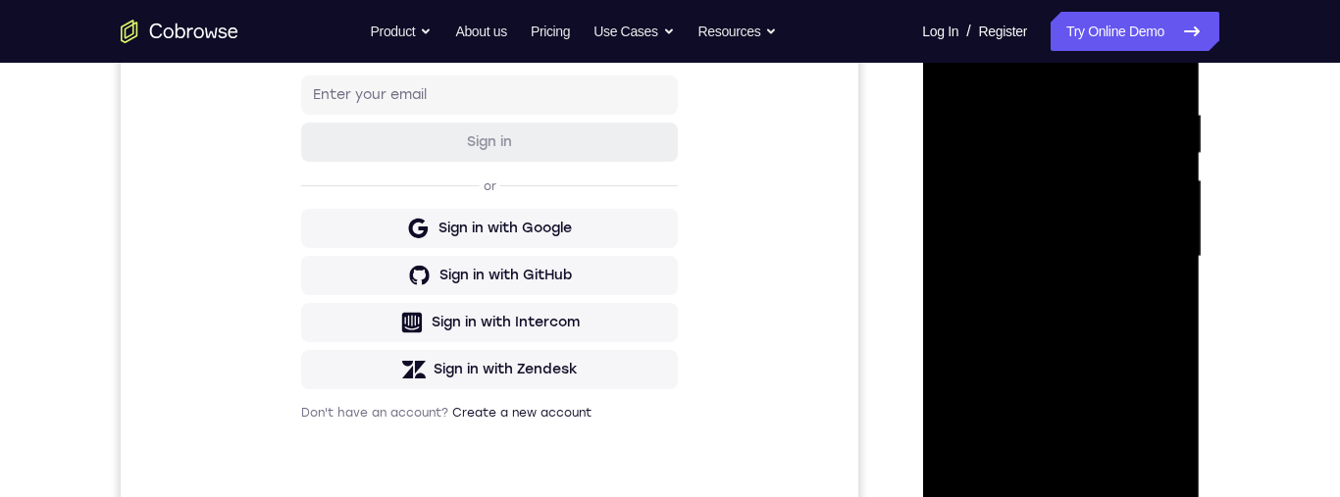
scroll to position [366, 0]
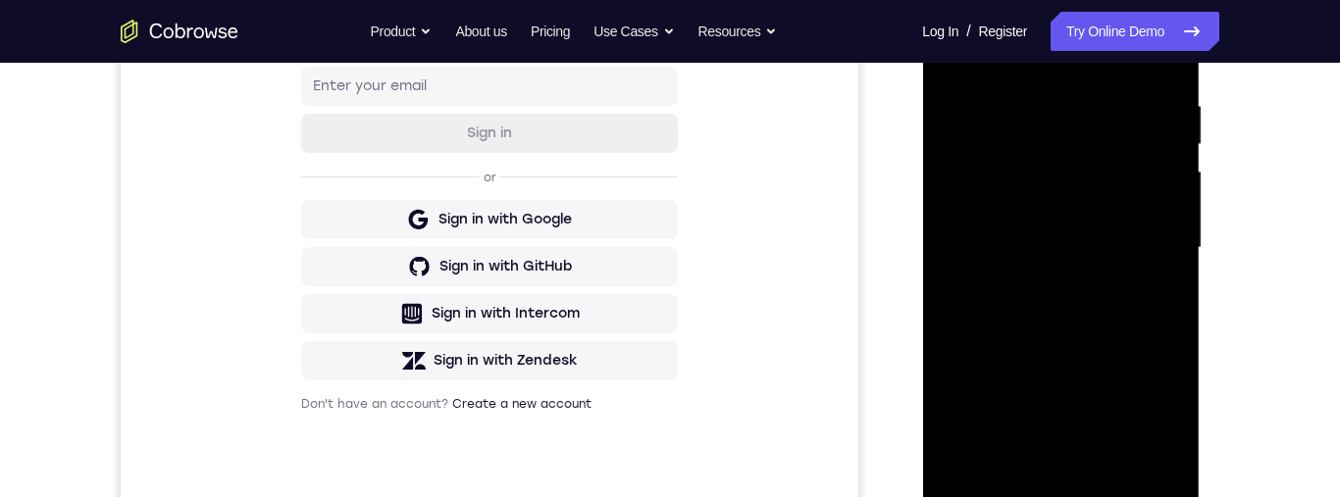
click at [952, 54] on div at bounding box center [1060, 248] width 247 height 549
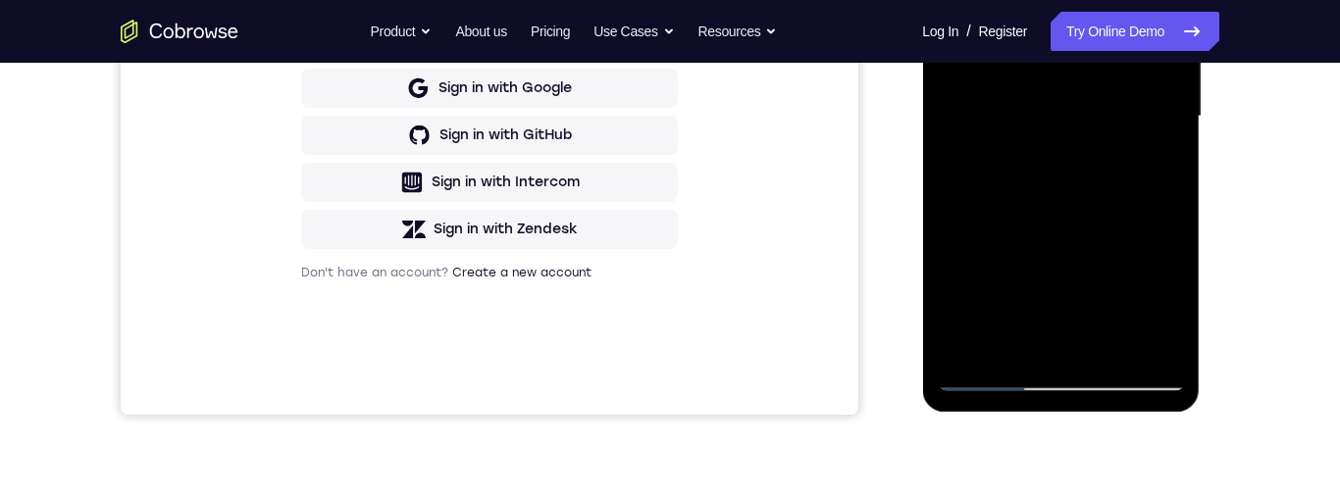
scroll to position [394, 0]
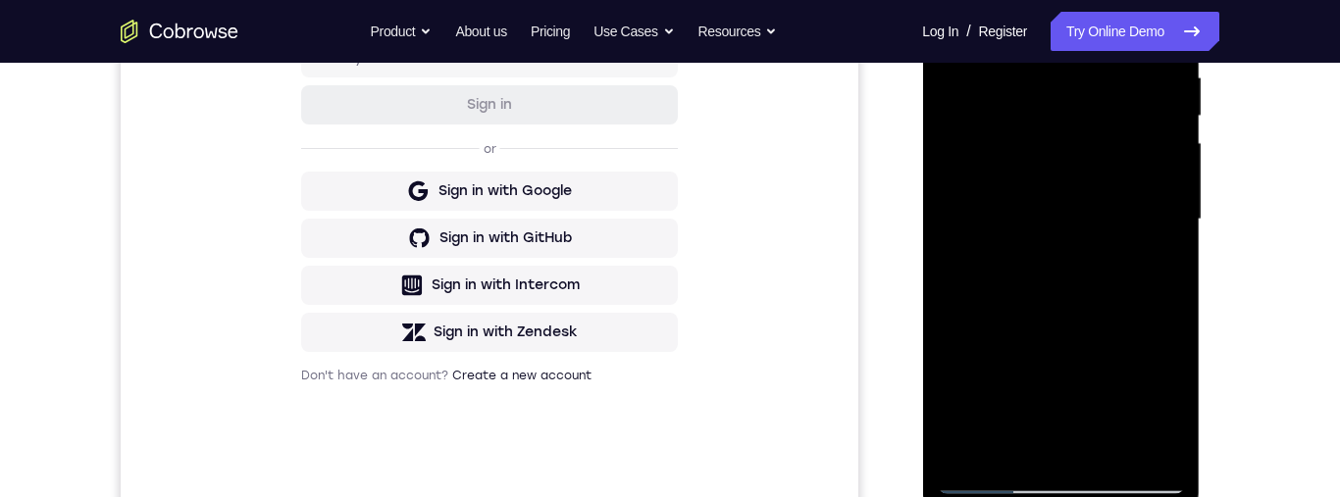
click at [1241, 234] on div "Your Support Agent Your Customer Web iOS Android Next Steps We’d be happy to gi…" at bounding box center [669, 316] width 1255 height 1294
click at [1080, 277] on div at bounding box center [1060, 219] width 247 height 549
click at [1093, 361] on div at bounding box center [1060, 219] width 247 height 549
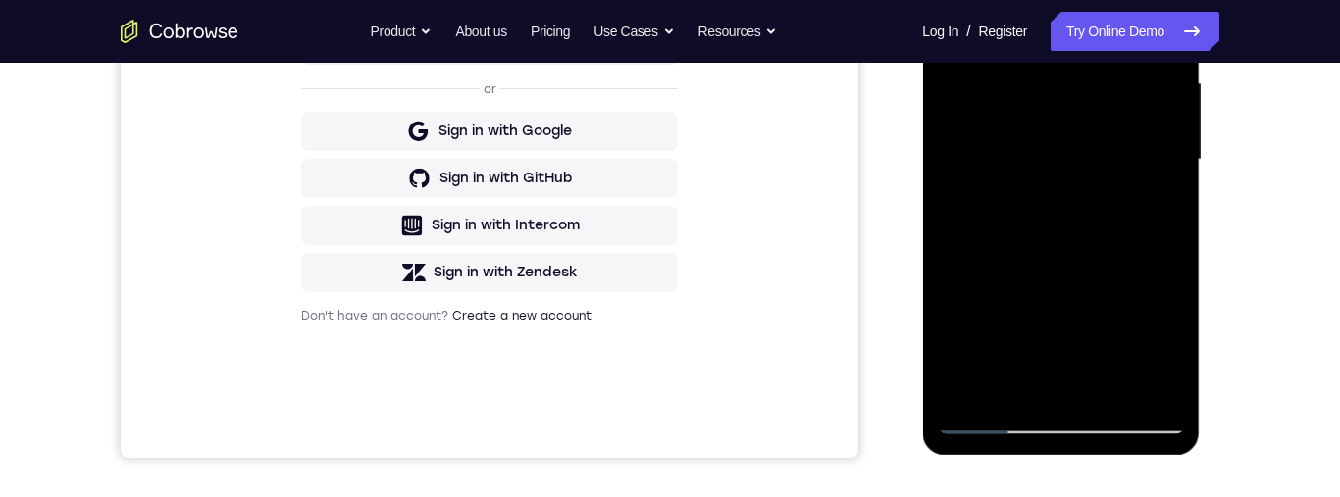
scroll to position [360, 0]
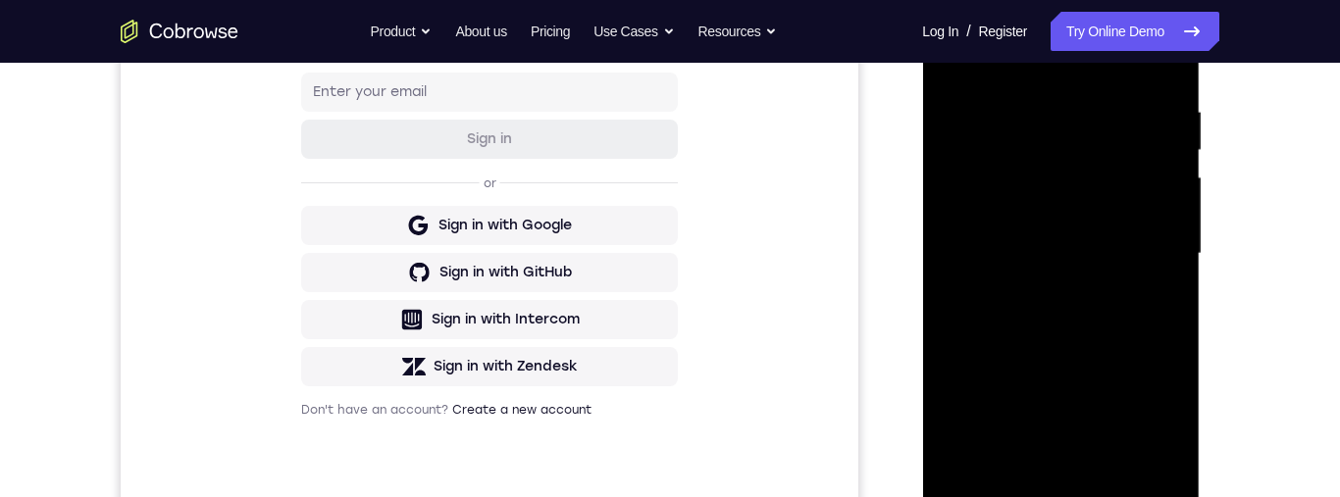
click at [952, 63] on div at bounding box center [1060, 253] width 247 height 549
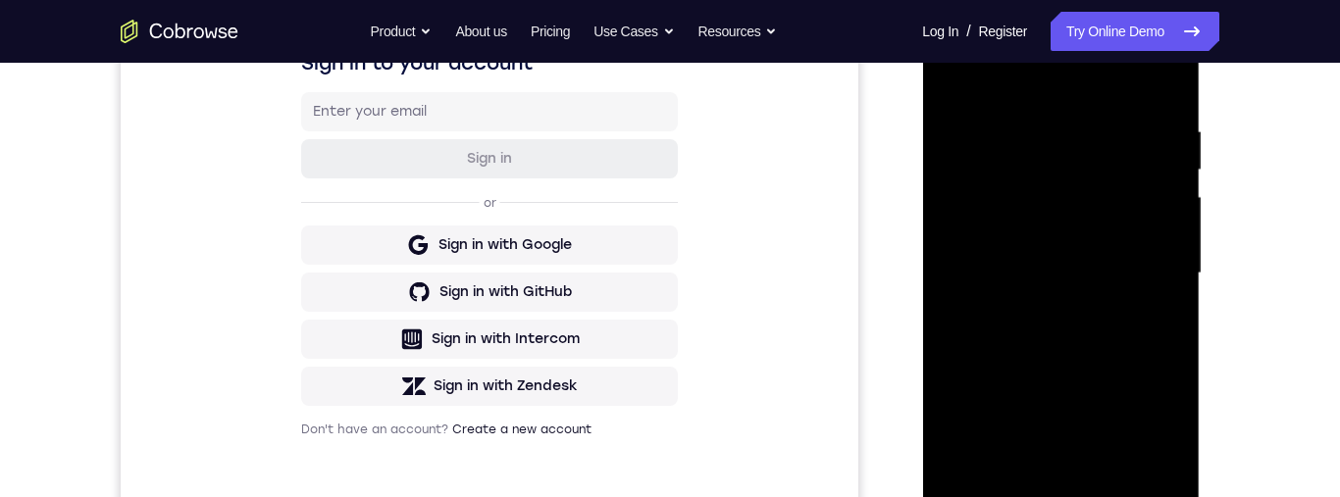
scroll to position [413, 0]
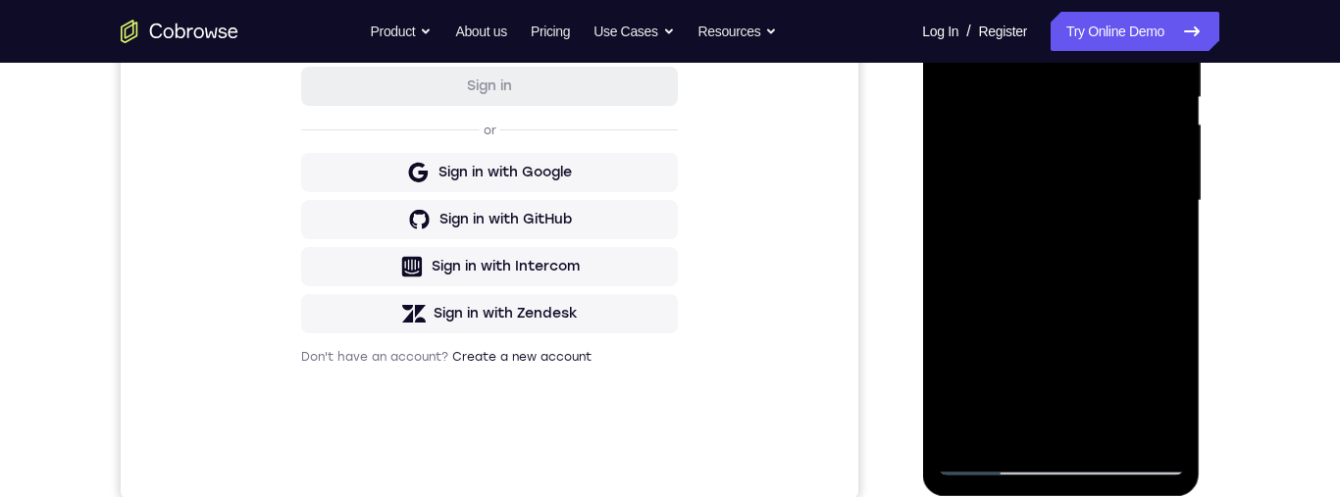
click at [1093, 337] on div at bounding box center [1060, 200] width 247 height 549
click at [1071, 198] on div at bounding box center [1060, 200] width 247 height 549
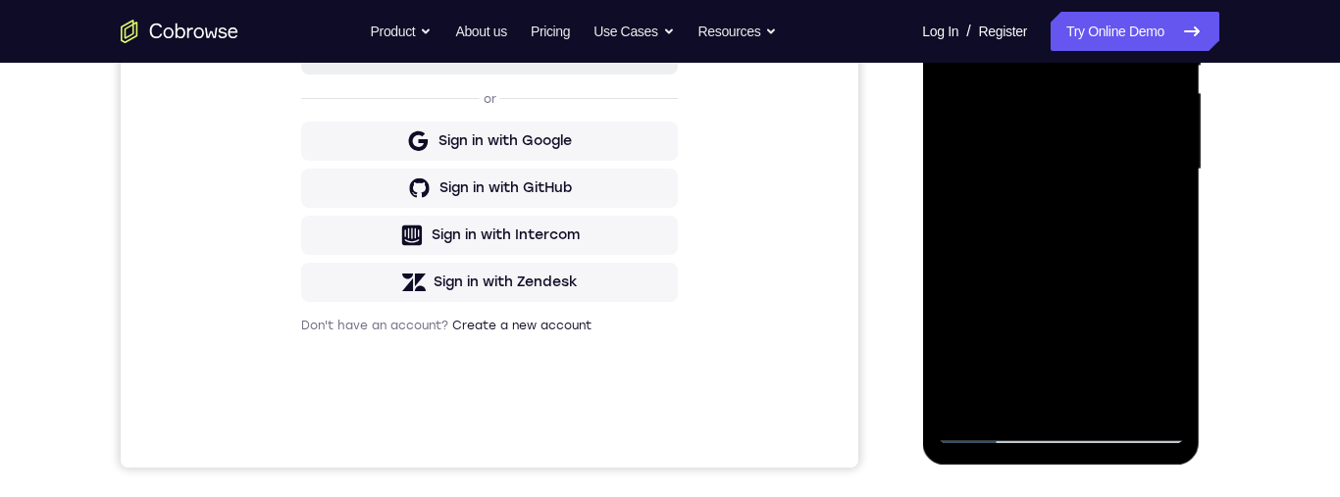
scroll to position [451, 0]
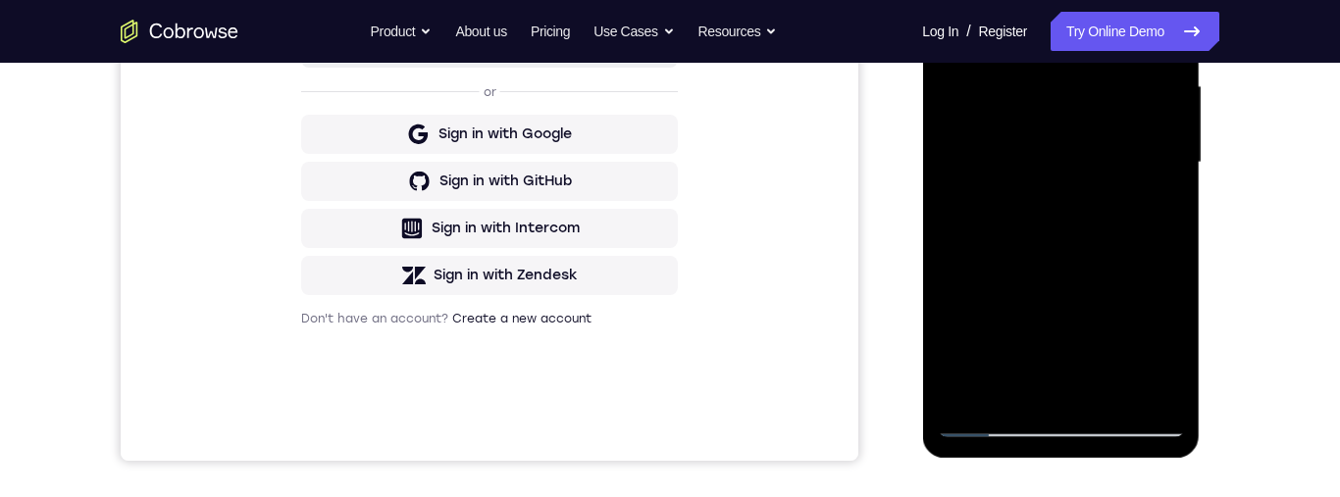
click at [953, 0] on div at bounding box center [1060, 162] width 247 height 549
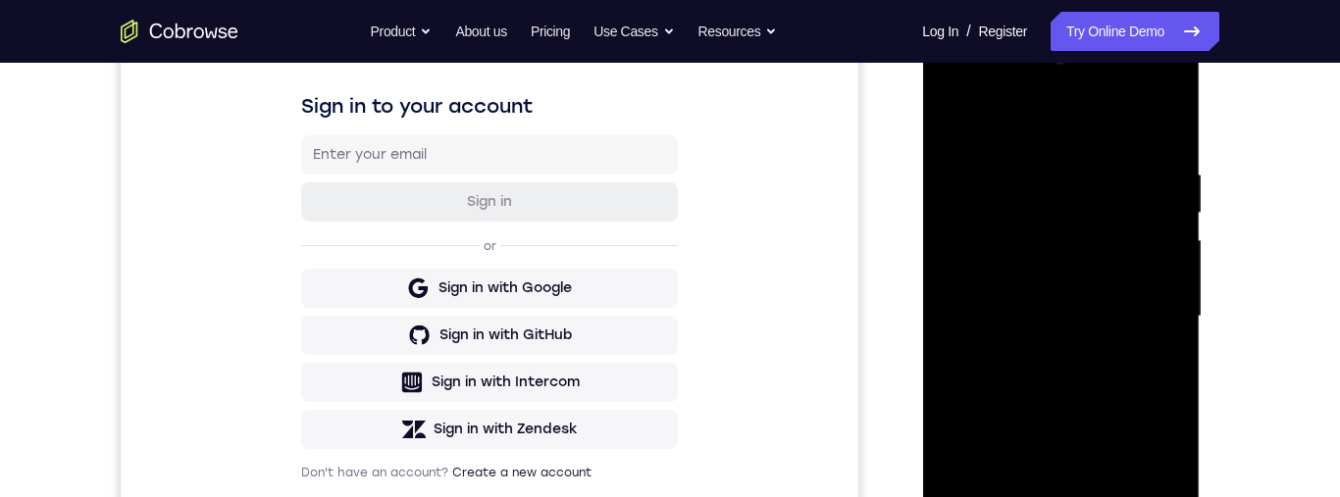
scroll to position [362, 0]
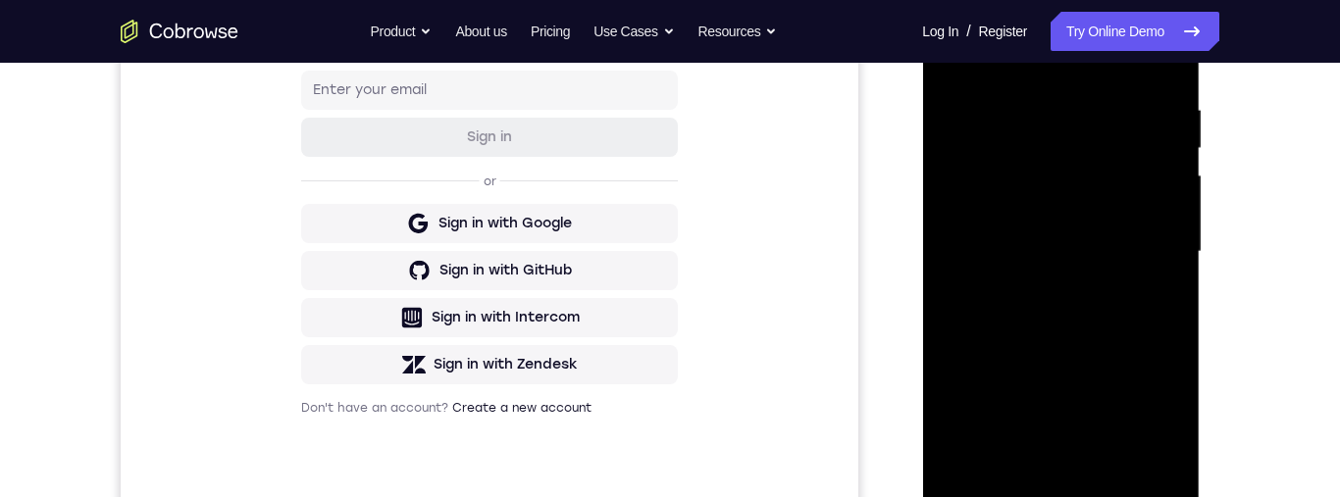
click at [1107, 234] on div at bounding box center [1060, 251] width 247 height 549
click at [1036, 206] on div at bounding box center [1060, 251] width 247 height 549
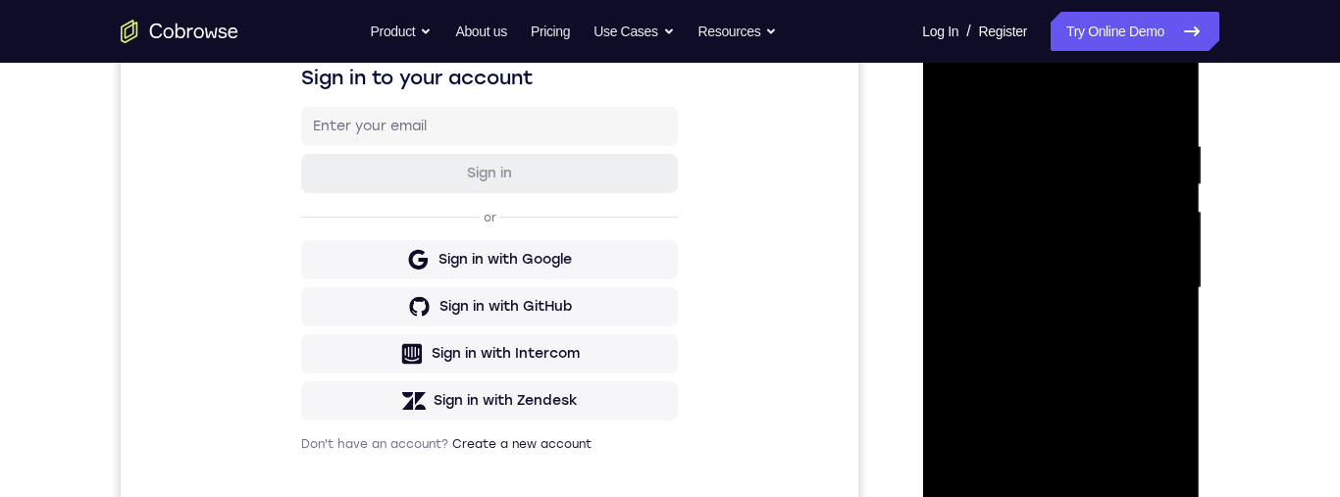
scroll to position [436, 0]
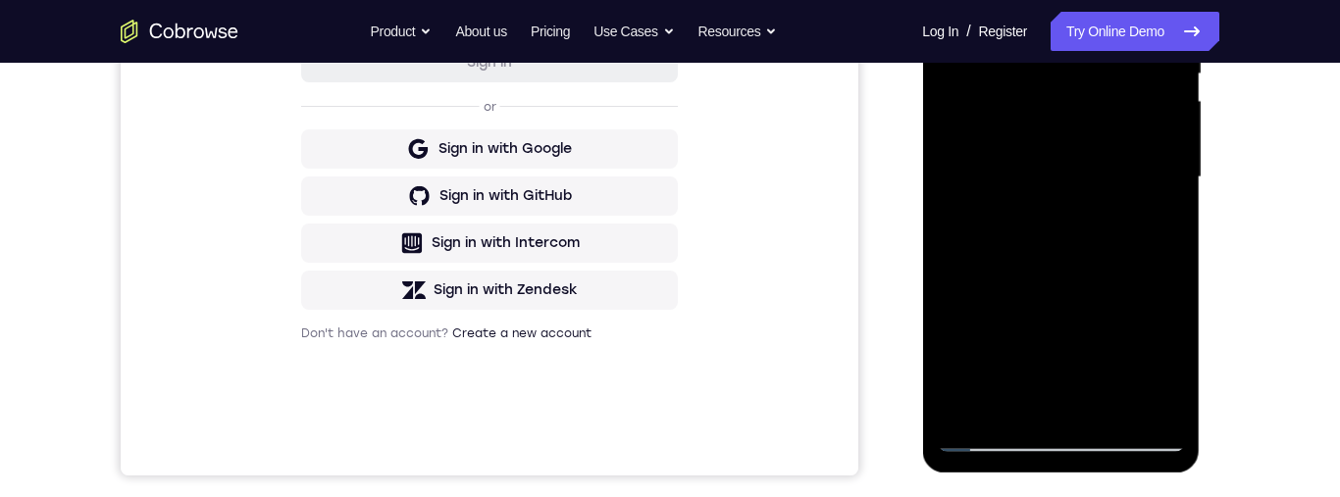
click at [1108, 410] on div at bounding box center [1060, 177] width 247 height 549
click at [1086, 347] on div at bounding box center [1060, 177] width 247 height 549
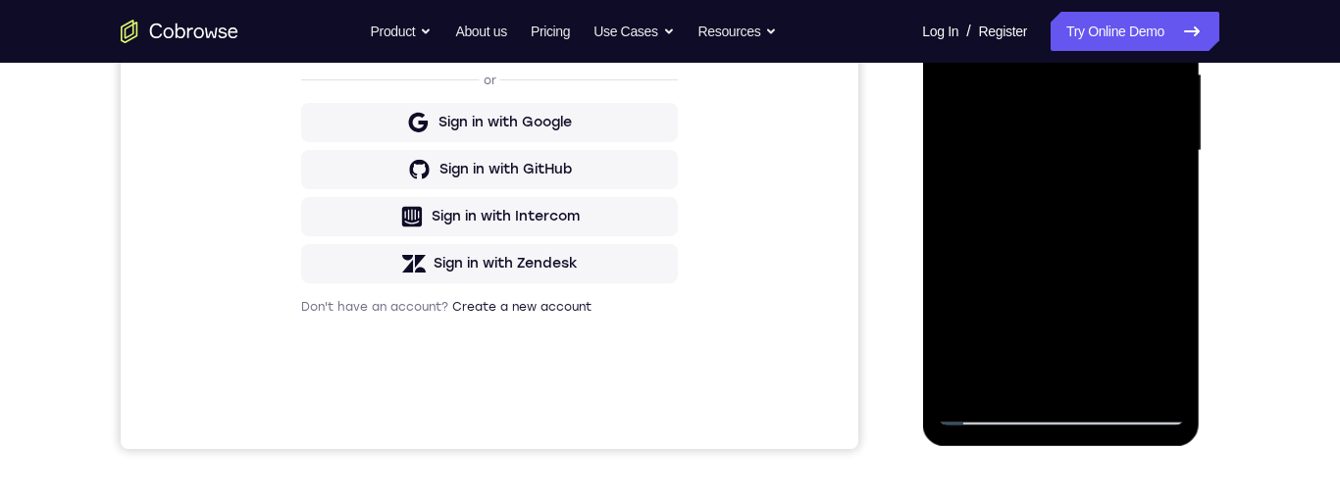
click at [1048, 290] on div at bounding box center [1060, 150] width 247 height 549
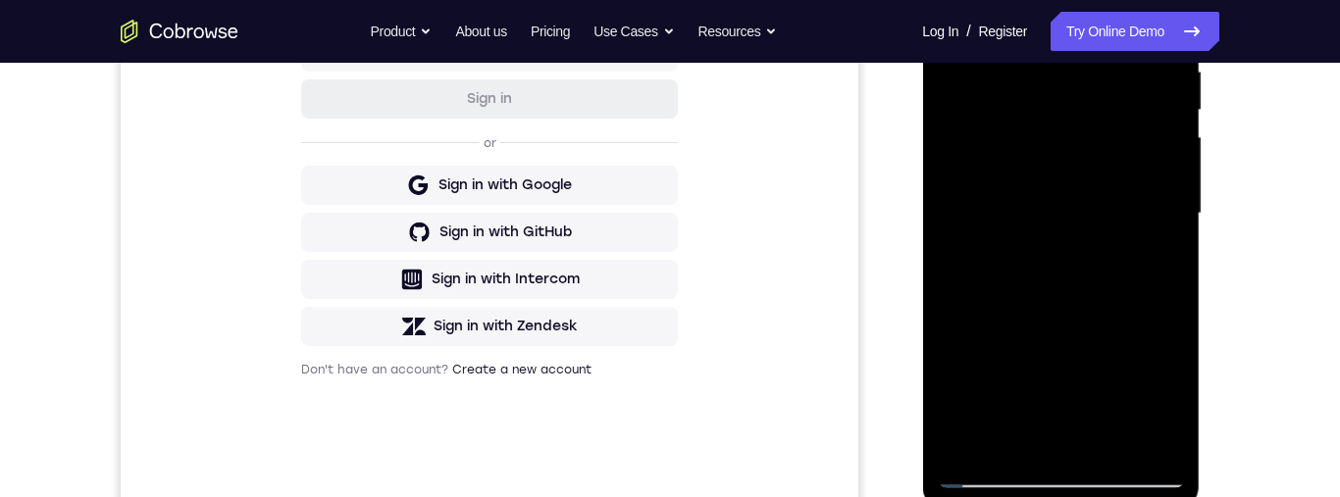
scroll to position [500, 0]
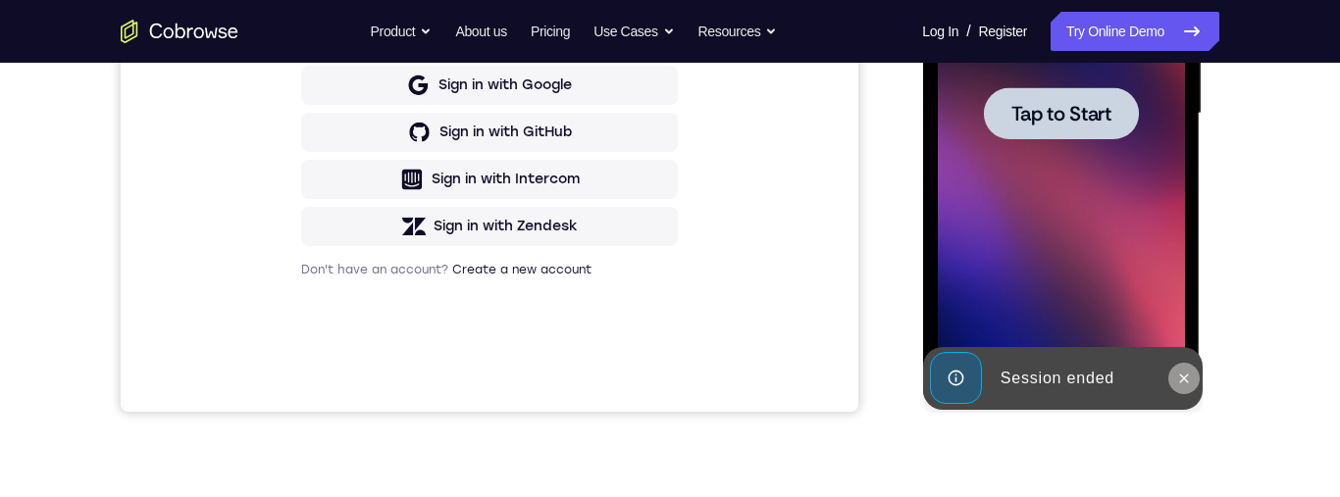
click at [1188, 392] on button at bounding box center [1182, 378] width 31 height 31
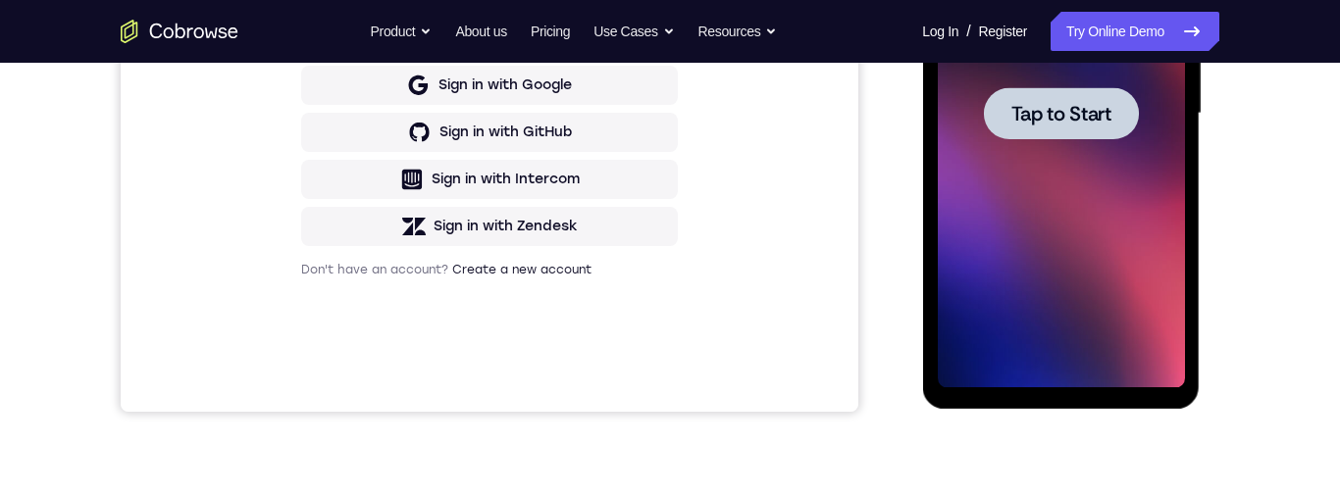
click at [1066, 114] on span "Tap to Start" at bounding box center [1060, 114] width 100 height 20
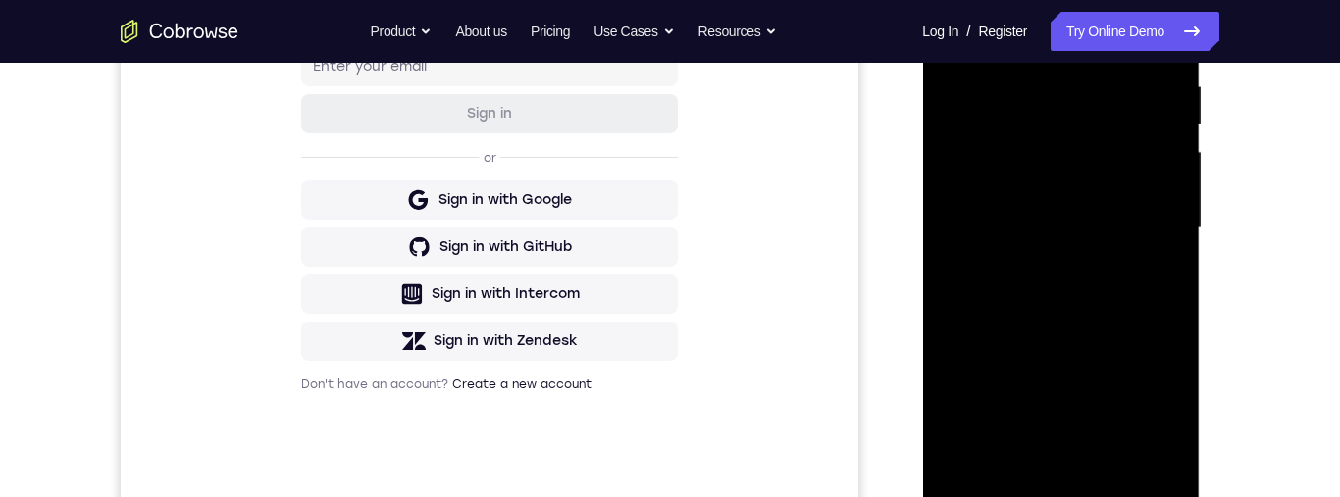
scroll to position [505, 0]
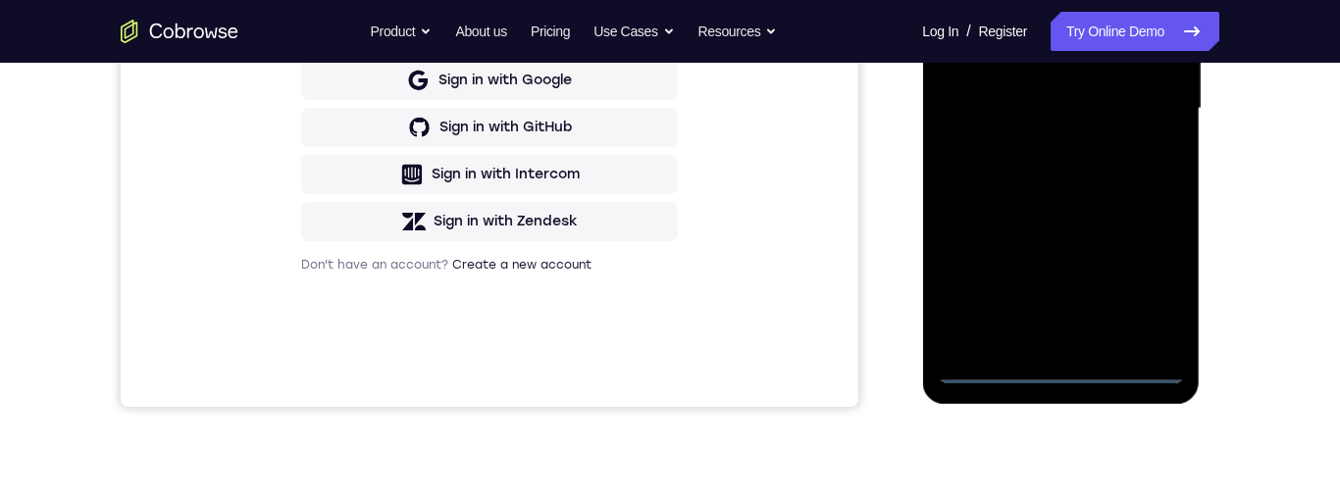
click at [1057, 368] on div at bounding box center [1060, 108] width 247 height 549
click at [1057, 382] on div at bounding box center [1060, 108] width 247 height 549
click at [1160, 281] on div at bounding box center [1060, 108] width 247 height 549
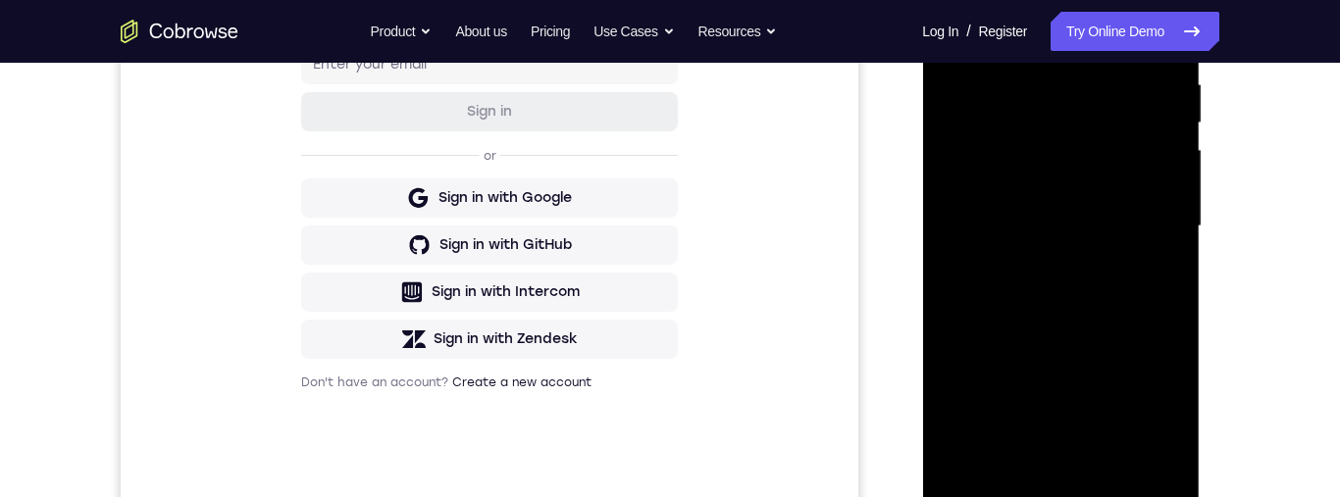
scroll to position [248, 0]
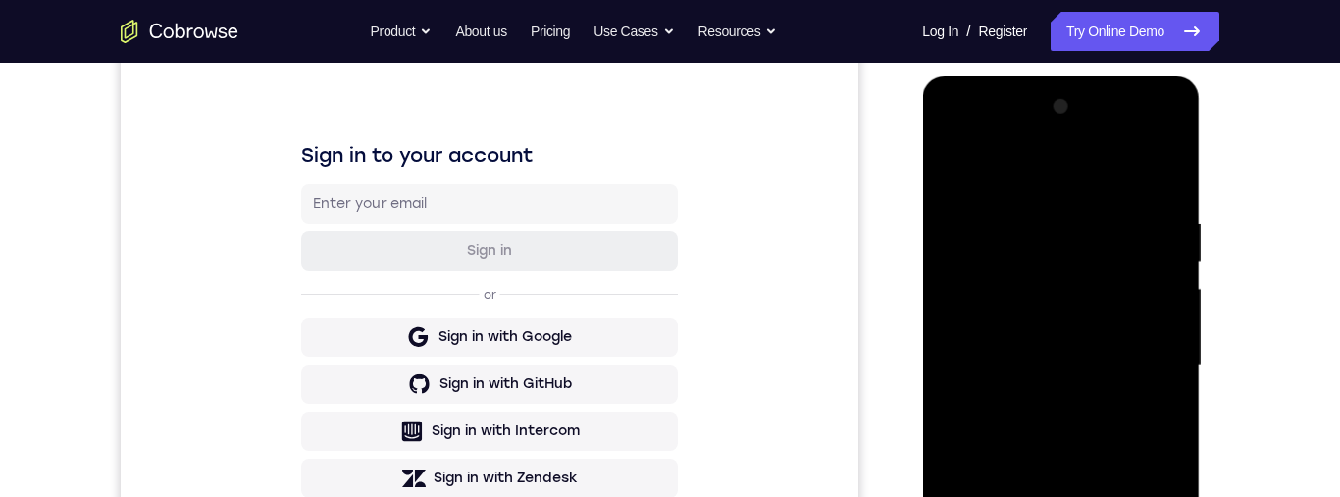
click at [1113, 163] on div at bounding box center [1060, 365] width 247 height 549
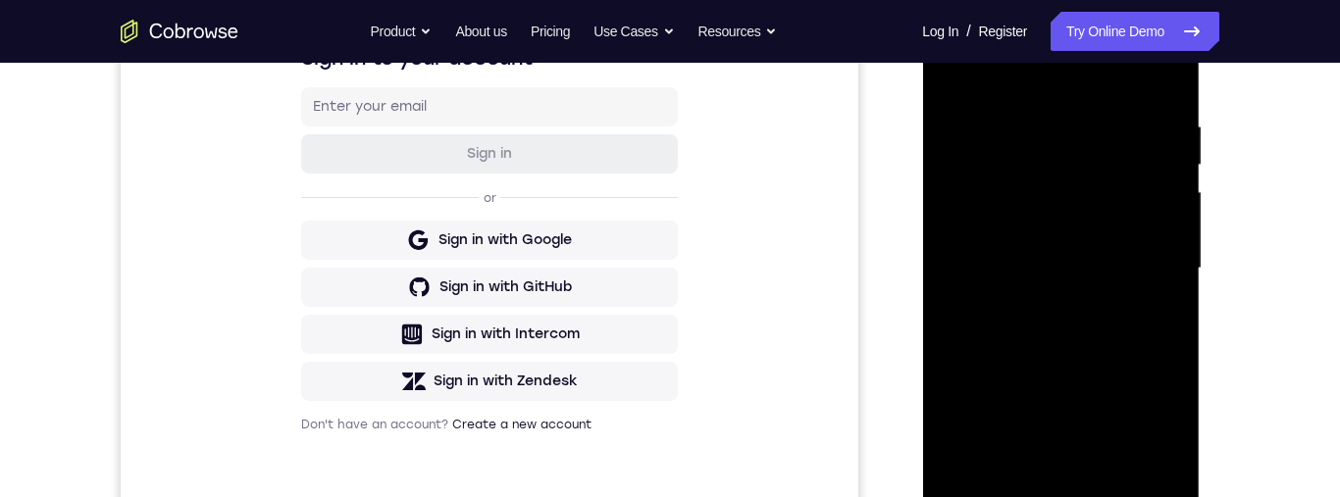
scroll to position [381, 0]
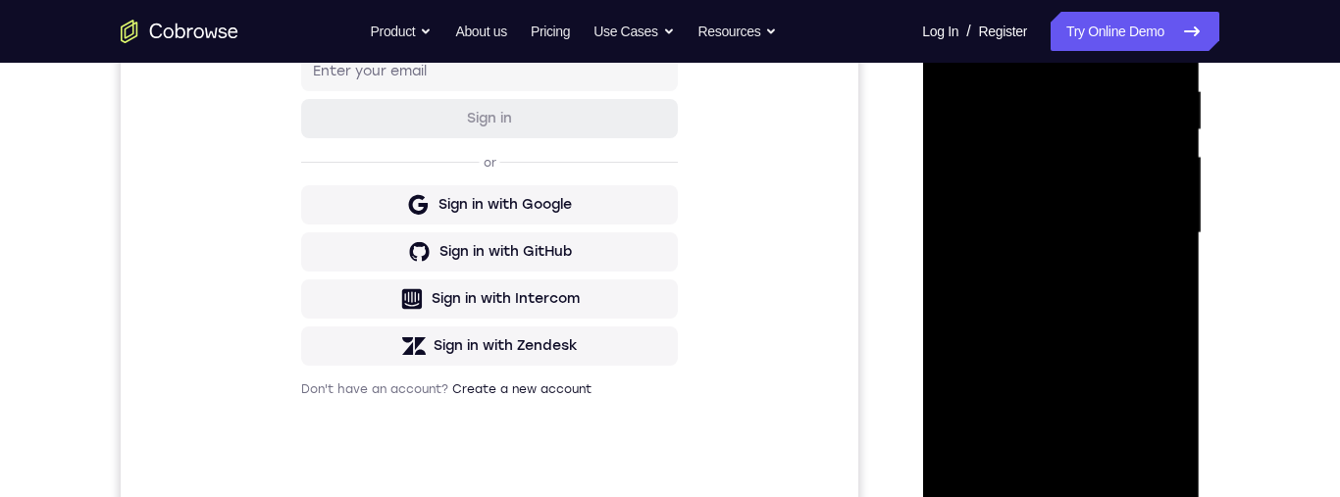
click at [1150, 230] on div at bounding box center [1060, 233] width 247 height 549
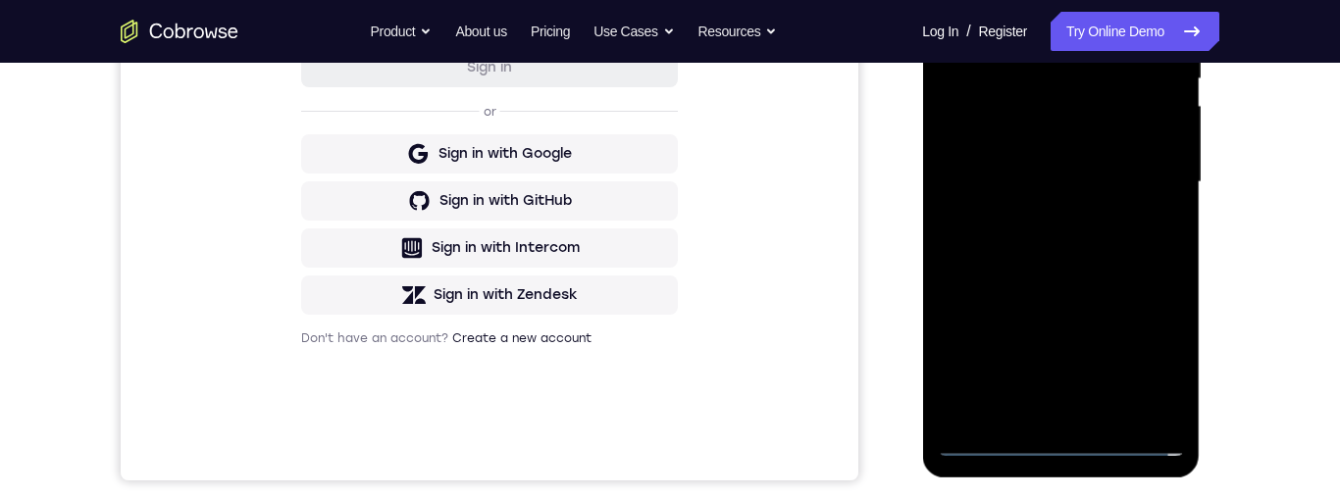
click at [1039, 414] on div at bounding box center [1060, 182] width 247 height 549
click at [1082, 164] on div at bounding box center [1060, 182] width 247 height 549
click at [1111, 140] on div at bounding box center [1060, 182] width 247 height 549
click at [1107, 186] on div at bounding box center [1060, 182] width 247 height 549
click at [1102, 253] on div at bounding box center [1060, 182] width 247 height 549
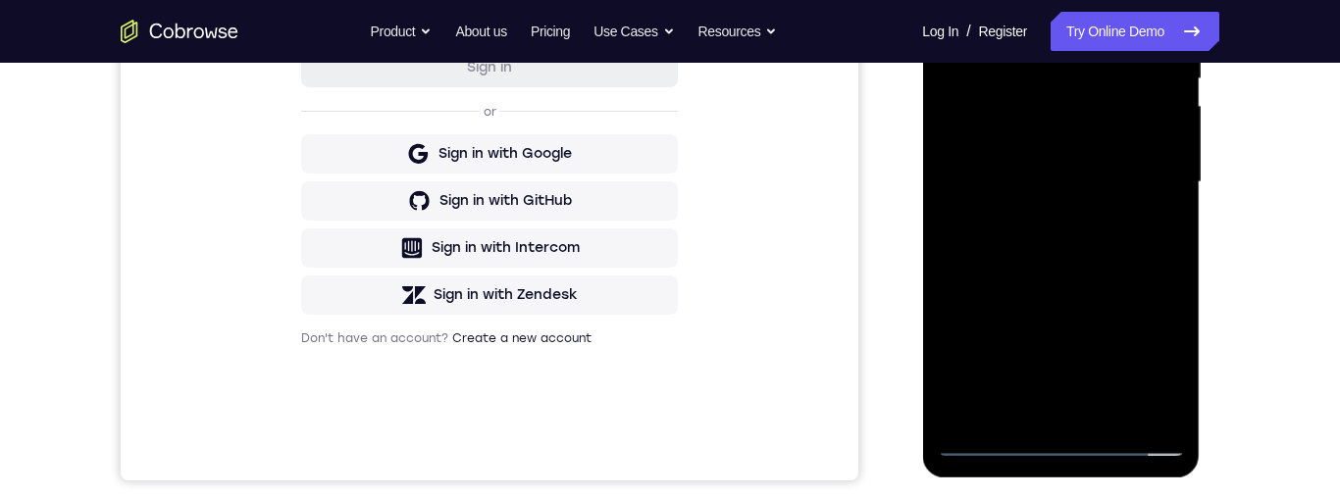
click at [1104, 249] on div at bounding box center [1060, 182] width 247 height 549
click at [1102, 320] on div at bounding box center [1060, 182] width 247 height 549
click at [1076, 265] on div at bounding box center [1060, 182] width 247 height 549
click at [1159, 211] on div at bounding box center [1060, 182] width 247 height 549
click at [1159, 138] on div at bounding box center [1060, 182] width 247 height 549
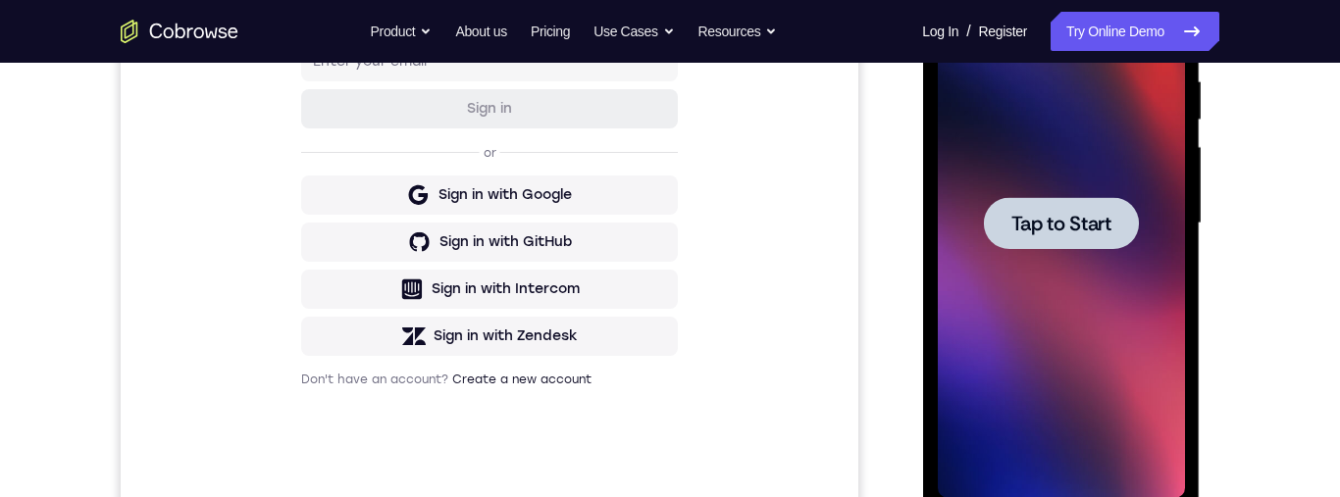
scroll to position [36, 0]
